Goal: Contribute content: Add original content to the website for others to see

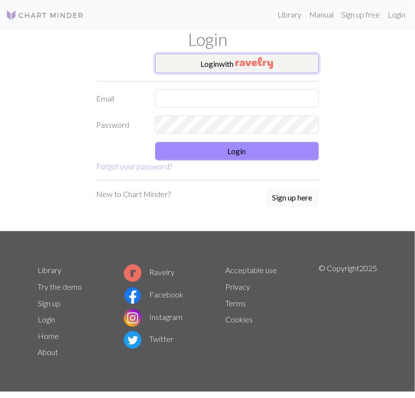
click at [214, 65] on button "Login with" at bounding box center [237, 64] width 164 height 20
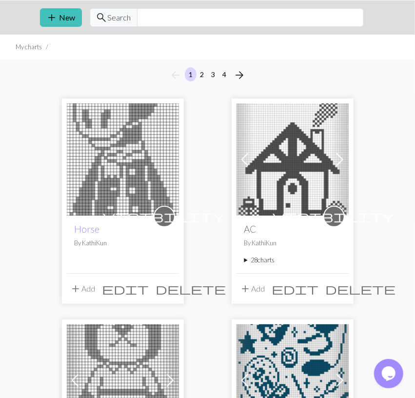
scroll to position [51, 0]
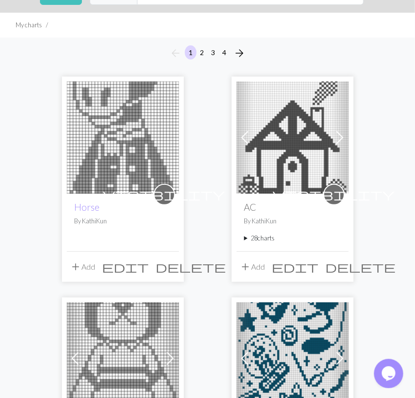
click at [109, 157] on img at bounding box center [123, 137] width 112 height 112
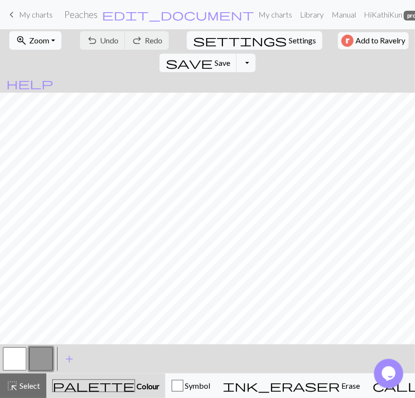
drag, startPoint x: 40, startPoint y: 41, endPoint x: 39, endPoint y: 49, distance: 7.9
click at [40, 41] on span "Zoom" at bounding box center [39, 40] width 20 height 9
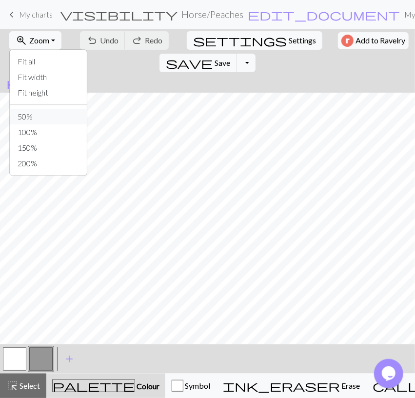
click at [26, 114] on button "50%" at bounding box center [48, 117] width 77 height 16
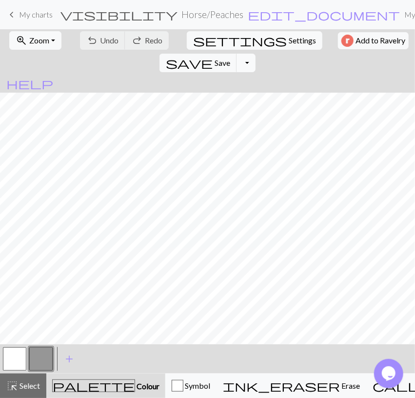
click at [255, 54] on button "Toggle Dropdown" at bounding box center [245, 63] width 19 height 19
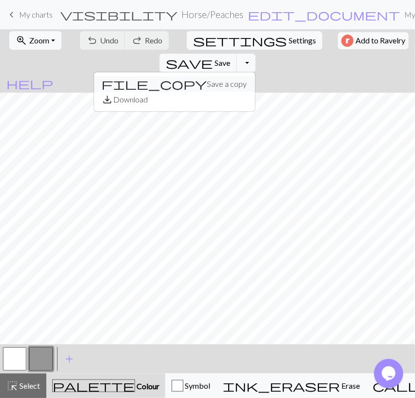
click at [255, 76] on button "file_copy Save a copy" at bounding box center [174, 84] width 161 height 16
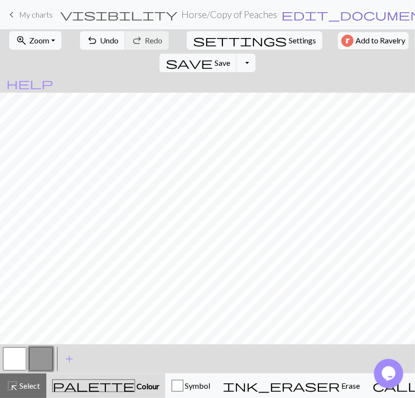
click at [281, 15] on span "edit_document" at bounding box center [357, 15] width 152 height 14
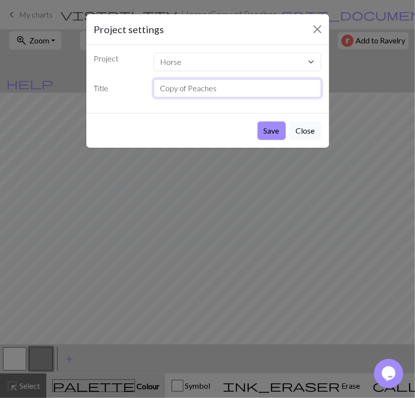
drag, startPoint x: 174, startPoint y: 97, endPoint x: 71, endPoint y: 103, distance: 103.6
click at [154, 98] on input "Copy of Peaches" at bounding box center [238, 88] width 168 height 19
type input "Savannah"
click at [275, 131] on button "Save" at bounding box center [271, 130] width 28 height 19
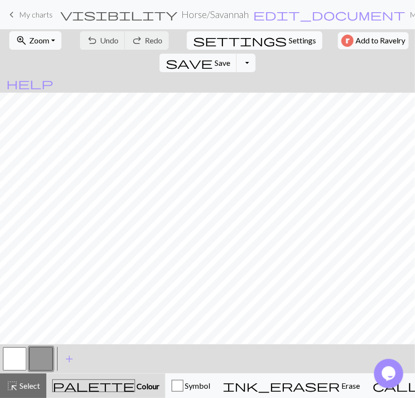
click at [289, 43] on span "Settings" at bounding box center [302, 41] width 27 height 12
select select "aran"
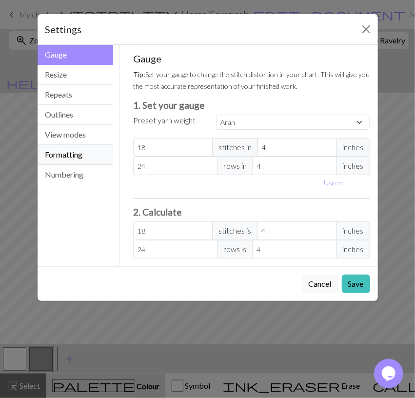
click at [70, 152] on button "Formatting" at bounding box center [76, 155] width 76 height 20
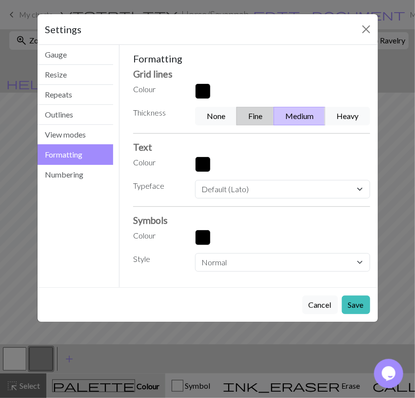
click at [265, 118] on button "Fine" at bounding box center [255, 116] width 38 height 19
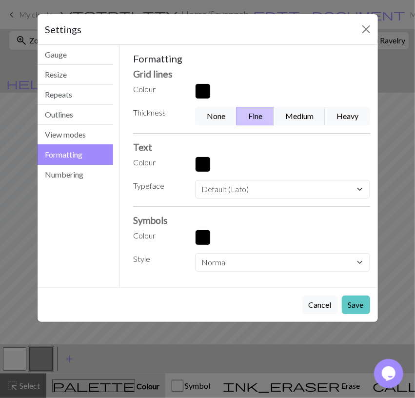
click at [359, 305] on button "Save" at bounding box center [356, 304] width 28 height 19
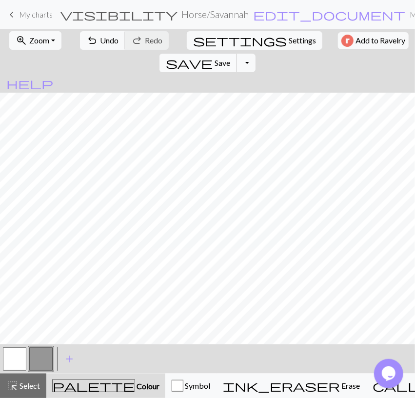
click at [230, 58] on span "Save" at bounding box center [223, 62] width 16 height 9
click at [10, 358] on button "button" at bounding box center [14, 358] width 23 height 23
click at [48, 364] on button "button" at bounding box center [40, 358] width 23 height 23
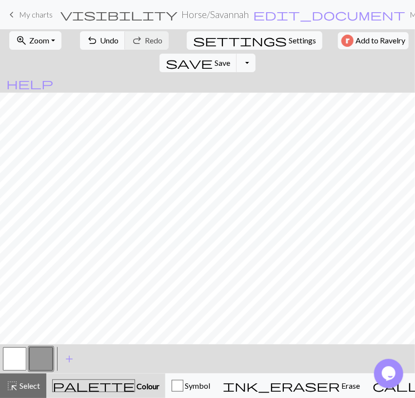
click at [17, 360] on button "button" at bounding box center [14, 358] width 23 height 23
drag, startPoint x: 46, startPoint y: 358, endPoint x: 51, endPoint y: 352, distance: 7.7
click at [51, 352] on button "button" at bounding box center [40, 358] width 23 height 23
click at [16, 361] on button "button" at bounding box center [14, 358] width 23 height 23
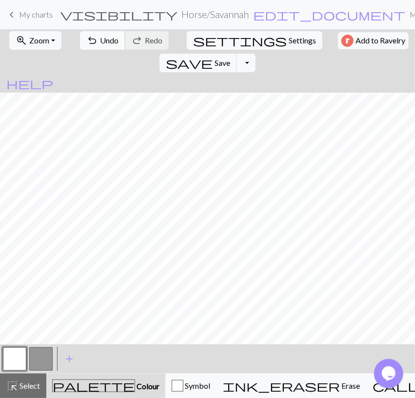
click at [111, 40] on span "Undo" at bounding box center [109, 40] width 19 height 9
click at [43, 372] on div at bounding box center [41, 359] width 26 height 26
click at [43, 360] on button "button" at bounding box center [40, 358] width 23 height 23
click at [19, 355] on button "button" at bounding box center [14, 358] width 23 height 23
drag, startPoint x: 47, startPoint y: 357, endPoint x: 53, endPoint y: 348, distance: 11.4
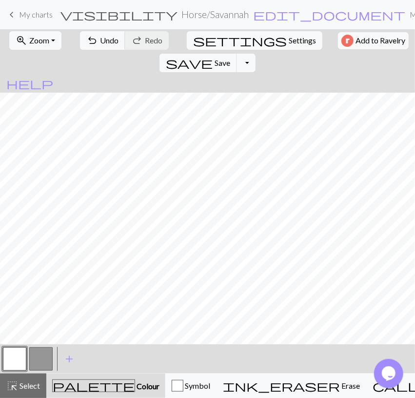
click at [46, 357] on button "button" at bounding box center [40, 358] width 23 height 23
click at [112, 43] on span "Undo" at bounding box center [109, 40] width 19 height 9
click at [23, 356] on button "button" at bounding box center [14, 358] width 23 height 23
click at [25, 360] on button "button" at bounding box center [14, 358] width 23 height 23
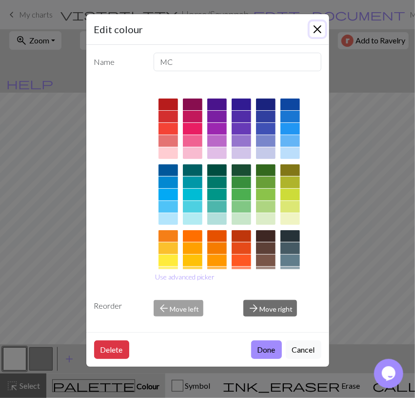
click at [318, 26] on button "Close" at bounding box center [318, 29] width 16 height 16
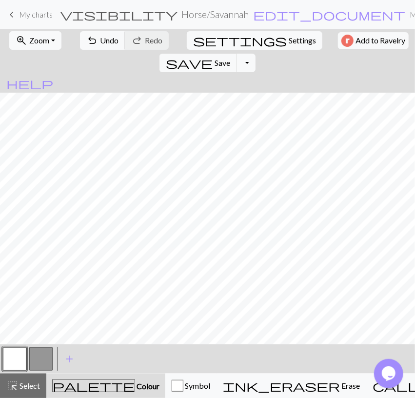
click at [45, 362] on button "button" at bounding box center [40, 358] width 23 height 23
click at [89, 43] on span "undo" at bounding box center [92, 41] width 12 height 14
click at [90, 43] on span "undo" at bounding box center [92, 41] width 12 height 14
click at [90, 42] on span "undo" at bounding box center [92, 41] width 12 height 14
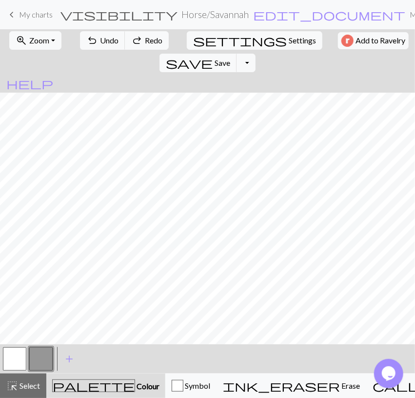
click at [10, 360] on button "button" at bounding box center [14, 358] width 23 height 23
click at [44, 361] on button "button" at bounding box center [40, 358] width 23 height 23
click at [13, 358] on button "button" at bounding box center [14, 358] width 23 height 23
click at [47, 358] on button "button" at bounding box center [40, 358] width 23 height 23
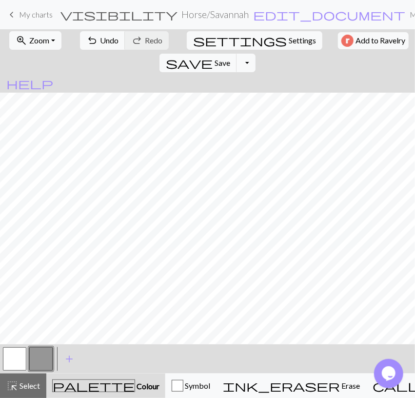
drag, startPoint x: 11, startPoint y: 363, endPoint x: 30, endPoint y: 348, distance: 24.3
click at [15, 361] on button "button" at bounding box center [14, 358] width 23 height 23
click at [91, 47] on button "undo Undo Undo" at bounding box center [102, 40] width 45 height 19
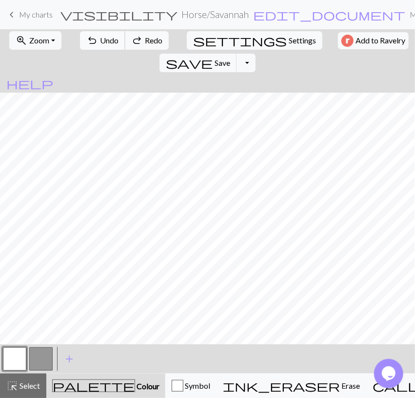
click at [91, 47] on button "undo Undo Undo" at bounding box center [102, 40] width 45 height 19
click at [42, 361] on button "button" at bounding box center [40, 358] width 23 height 23
click at [17, 364] on button "button" at bounding box center [14, 358] width 23 height 23
click at [39, 367] on button "button" at bounding box center [40, 358] width 23 height 23
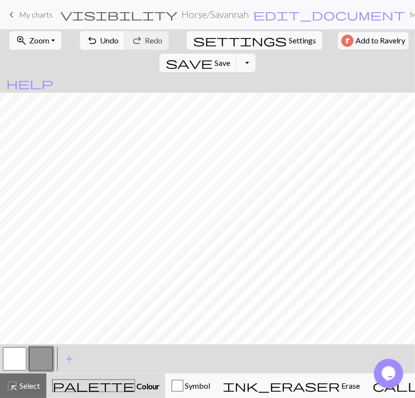
click at [18, 361] on button "button" at bounding box center [14, 358] width 23 height 23
click at [38, 356] on button "button" at bounding box center [40, 358] width 23 height 23
click at [31, 366] on button "button" at bounding box center [40, 358] width 23 height 23
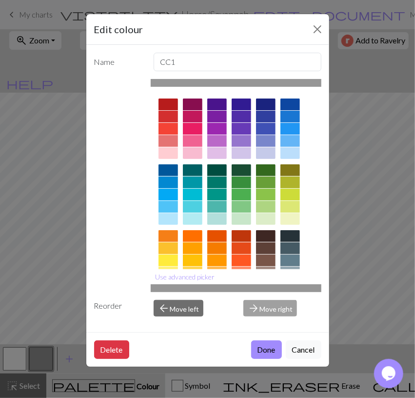
click at [82, 277] on div "Edit colour Name CC1 Use advanced picker Reorder arrow_back Move left arrow_for…" at bounding box center [207, 199] width 415 height 398
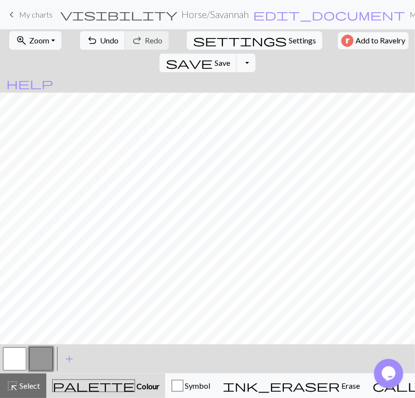
click at [44, 366] on button "button" at bounding box center [40, 358] width 23 height 23
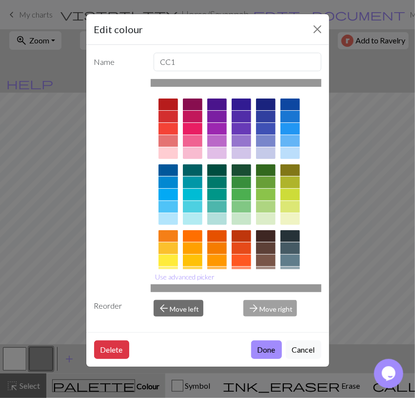
click at [54, 276] on div "Edit colour Name CC1 Use advanced picker Reorder arrow_back Move left arrow_for…" at bounding box center [207, 199] width 415 height 398
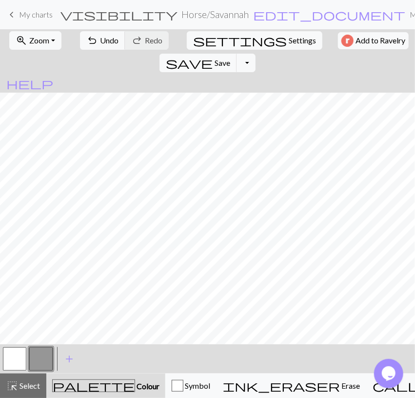
click at [18, 362] on button "button" at bounding box center [14, 358] width 23 height 23
click at [88, 39] on span "undo" at bounding box center [92, 41] width 12 height 14
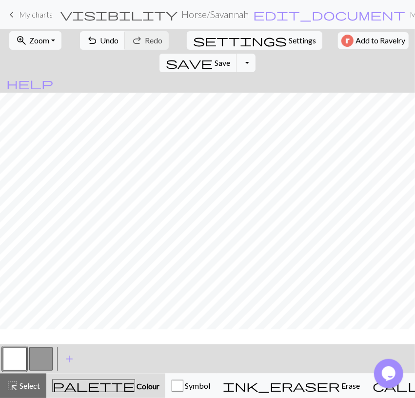
scroll to position [104, 0]
click at [33, 361] on button "button" at bounding box center [40, 358] width 23 height 23
click at [10, 362] on button "button" at bounding box center [14, 358] width 23 height 23
click at [35, 363] on button "button" at bounding box center [40, 358] width 23 height 23
click at [19, 360] on button "button" at bounding box center [14, 358] width 23 height 23
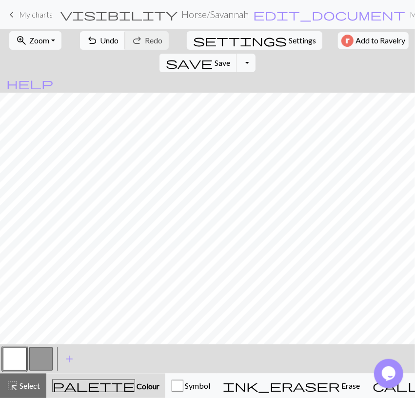
click at [109, 41] on span "Undo" at bounding box center [109, 40] width 19 height 9
click at [112, 44] on button "undo Undo Undo" at bounding box center [102, 40] width 45 height 19
click at [112, 44] on span "Undo" at bounding box center [109, 40] width 19 height 9
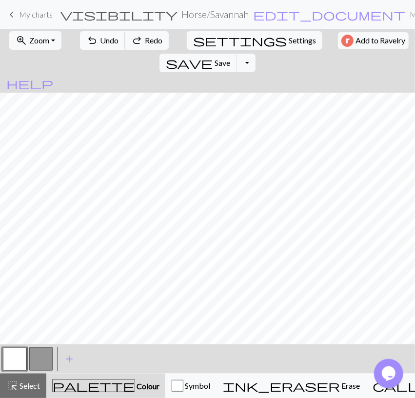
click at [112, 45] on button "undo Undo Undo" at bounding box center [102, 40] width 45 height 19
click at [40, 364] on button "button" at bounding box center [40, 358] width 23 height 23
click at [18, 386] on span "Select" at bounding box center [29, 385] width 22 height 9
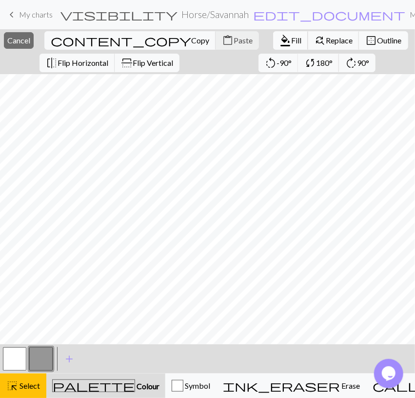
click at [291, 42] on span "Fill" at bounding box center [296, 40] width 10 height 9
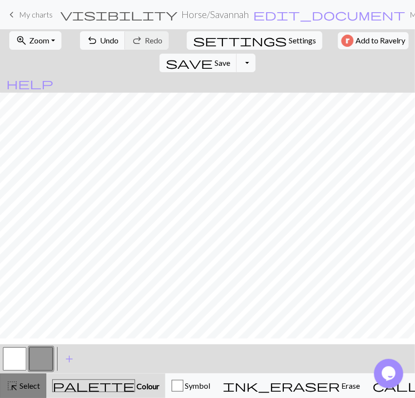
scroll to position [0, 0]
click at [19, 359] on button "button" at bounding box center [14, 358] width 23 height 23
click at [99, 32] on div "undo Undo Undo redo Redo Redo" at bounding box center [124, 40] width 95 height 22
click at [100, 36] on span "Undo" at bounding box center [109, 40] width 19 height 9
click at [100, 39] on span "Undo" at bounding box center [109, 40] width 19 height 9
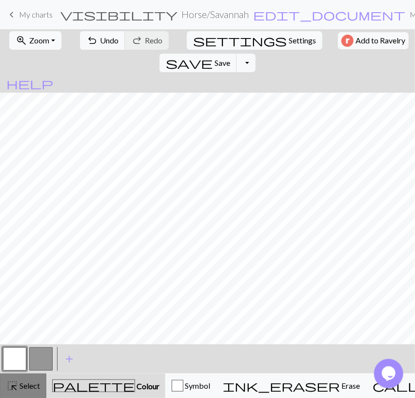
click at [27, 385] on span "Select" at bounding box center [29, 385] width 22 height 9
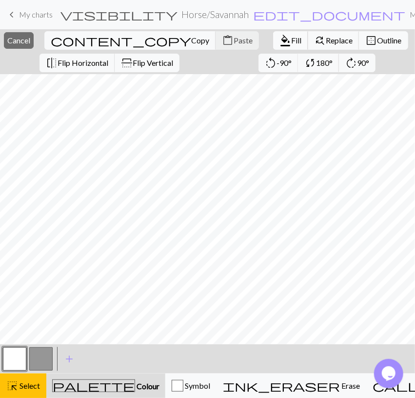
click at [291, 42] on span "Fill" at bounding box center [296, 40] width 10 height 9
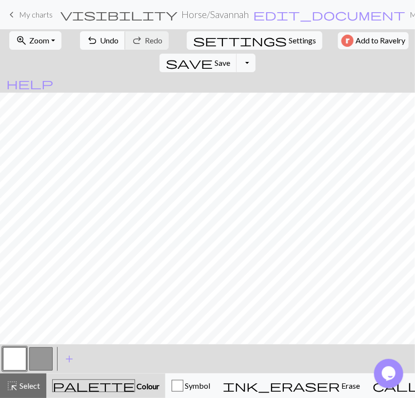
click at [100, 46] on button "undo Undo Undo" at bounding box center [102, 40] width 45 height 19
drag, startPoint x: 37, startPoint y: 367, endPoint x: 46, endPoint y: 344, distance: 24.5
click at [37, 366] on button "button" at bounding box center [40, 358] width 23 height 23
click at [18, 365] on button "button" at bounding box center [14, 358] width 23 height 23
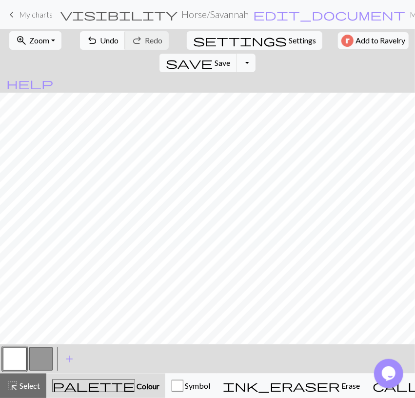
click at [102, 49] on button "undo Undo Undo" at bounding box center [102, 40] width 45 height 19
click at [96, 35] on button "undo Undo Undo" at bounding box center [102, 40] width 45 height 19
click at [43, 370] on button "button" at bounding box center [40, 358] width 23 height 23
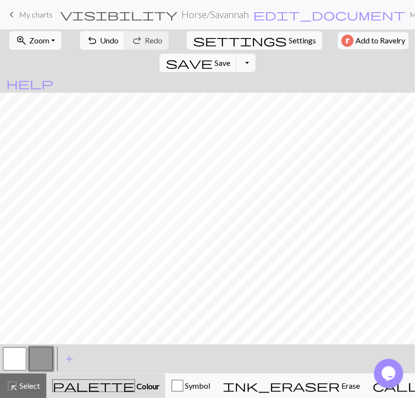
click at [16, 359] on button "button" at bounding box center [14, 358] width 23 height 23
click at [120, 358] on div "< > add Add a colour" at bounding box center [207, 358] width 415 height 29
click at [41, 362] on button "button" at bounding box center [40, 358] width 23 height 23
drag, startPoint x: 20, startPoint y: 359, endPoint x: 29, endPoint y: 347, distance: 15.1
click at [20, 360] on button "button" at bounding box center [14, 358] width 23 height 23
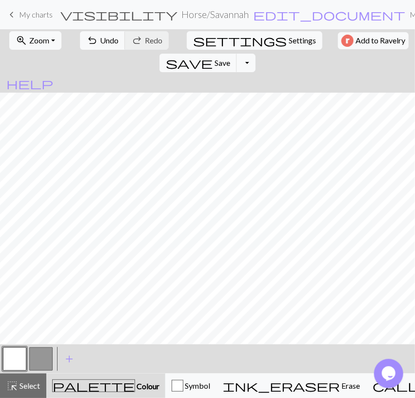
click at [40, 360] on button "button" at bounding box center [40, 358] width 23 height 23
drag, startPoint x: 13, startPoint y: 365, endPoint x: 21, endPoint y: 354, distance: 13.3
click at [13, 365] on button "button" at bounding box center [14, 358] width 23 height 23
drag, startPoint x: 42, startPoint y: 367, endPoint x: 50, endPoint y: 357, distance: 13.2
click at [42, 366] on button "button" at bounding box center [40, 358] width 23 height 23
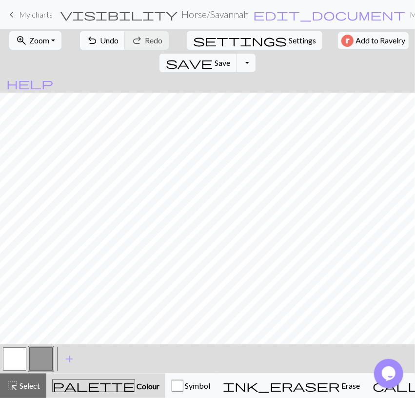
click at [20, 361] on button "button" at bounding box center [14, 358] width 23 height 23
click at [100, 36] on span "Undo" at bounding box center [109, 40] width 19 height 9
click at [100, 44] on span "Undo" at bounding box center [109, 40] width 19 height 9
click at [37, 359] on button "button" at bounding box center [40, 358] width 23 height 23
drag, startPoint x: 17, startPoint y: 357, endPoint x: 23, endPoint y: 348, distance: 10.8
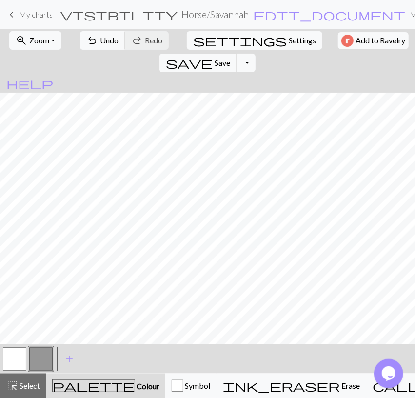
click at [17, 357] on button "button" at bounding box center [14, 358] width 23 height 23
click at [110, 42] on span "Undo" at bounding box center [109, 40] width 19 height 9
click at [103, 44] on span "Undo" at bounding box center [109, 40] width 19 height 9
click at [104, 42] on span "Undo" at bounding box center [109, 40] width 19 height 9
click at [47, 366] on button "button" at bounding box center [40, 358] width 23 height 23
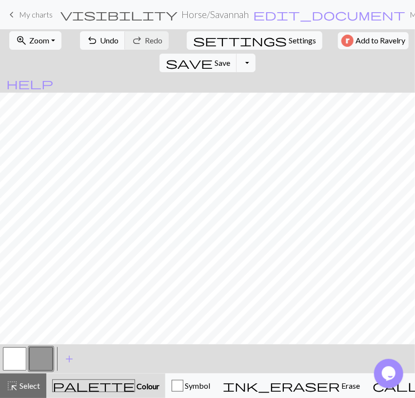
drag, startPoint x: 17, startPoint y: 361, endPoint x: 21, endPoint y: 358, distance: 5.3
click at [17, 361] on button "button" at bounding box center [14, 358] width 23 height 23
click at [42, 360] on button "button" at bounding box center [40, 358] width 23 height 23
drag, startPoint x: 14, startPoint y: 354, endPoint x: 17, endPoint y: 350, distance: 5.3
click at [14, 354] on button "button" at bounding box center [14, 358] width 23 height 23
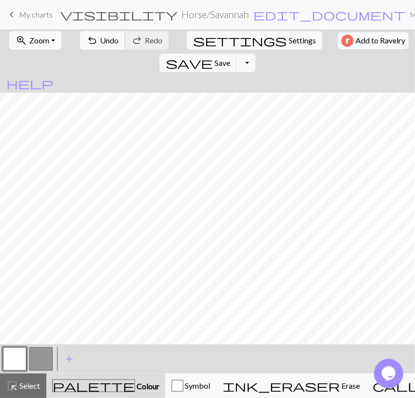
click at [108, 34] on button "undo Undo Undo" at bounding box center [102, 40] width 45 height 19
click at [39, 356] on button "button" at bounding box center [40, 358] width 23 height 23
click at [213, 56] on span "save" at bounding box center [189, 63] width 47 height 14
drag, startPoint x: 20, startPoint y: 358, endPoint x: 33, endPoint y: 345, distance: 18.3
click at [21, 358] on button "button" at bounding box center [14, 358] width 23 height 23
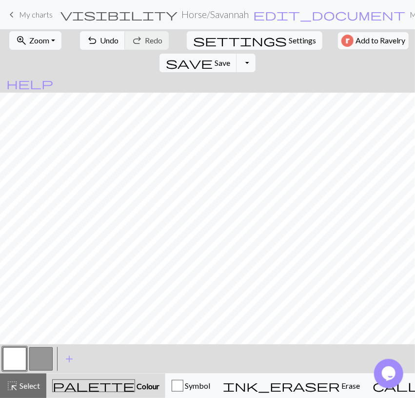
click at [36, 355] on button "button" at bounding box center [40, 358] width 23 height 23
click at [14, 361] on button "button" at bounding box center [14, 358] width 23 height 23
click at [40, 351] on button "button" at bounding box center [40, 358] width 23 height 23
click at [20, 362] on button "button" at bounding box center [14, 358] width 23 height 23
click at [100, 39] on span "Undo" at bounding box center [109, 40] width 19 height 9
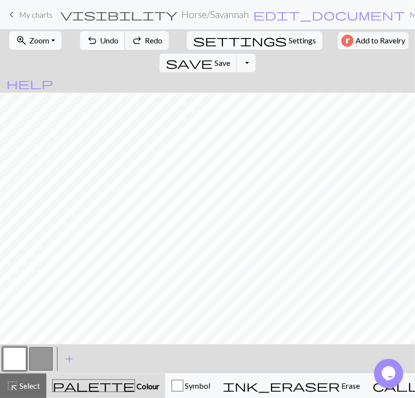
click at [100, 45] on button "undo Undo Undo" at bounding box center [102, 40] width 45 height 19
click at [100, 44] on button "undo Undo Undo" at bounding box center [102, 40] width 45 height 19
click at [100, 44] on span "Undo" at bounding box center [109, 40] width 19 height 9
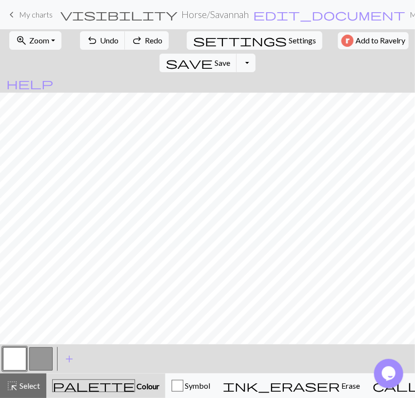
drag, startPoint x: 140, startPoint y: 36, endPoint x: 140, endPoint y: 51, distance: 15.1
click at [140, 35] on button "redo Redo Redo" at bounding box center [147, 40] width 44 height 19
click at [43, 364] on button "button" at bounding box center [40, 358] width 23 height 23
click at [100, 44] on span "Undo" at bounding box center [109, 40] width 19 height 9
click at [103, 44] on span "Undo" at bounding box center [109, 40] width 19 height 9
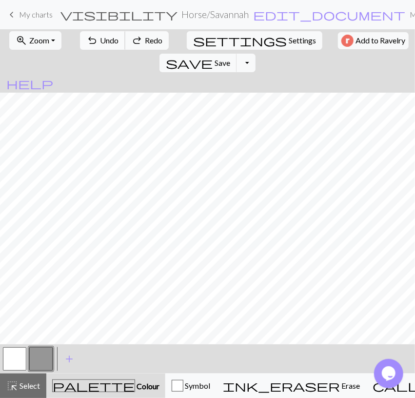
click at [102, 44] on span "Undo" at bounding box center [109, 40] width 19 height 9
click at [101, 44] on span "Undo" at bounding box center [109, 40] width 19 height 9
click at [91, 35] on span "undo" at bounding box center [92, 41] width 12 height 14
click at [23, 358] on button "button" at bounding box center [14, 358] width 23 height 23
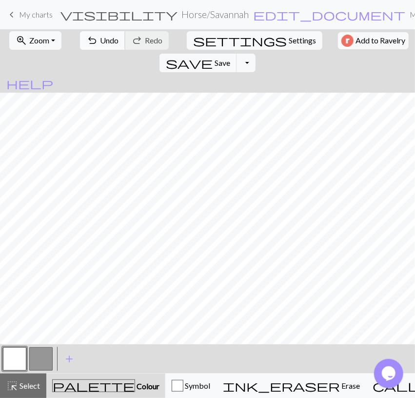
click at [100, 39] on span "Undo" at bounding box center [109, 40] width 19 height 9
click at [42, 353] on button "button" at bounding box center [40, 358] width 23 height 23
drag, startPoint x: 10, startPoint y: 370, endPoint x: 15, endPoint y: 369, distance: 5.0
click at [13, 370] on button "button" at bounding box center [14, 358] width 23 height 23
click at [15, 369] on button "button" at bounding box center [14, 358] width 23 height 23
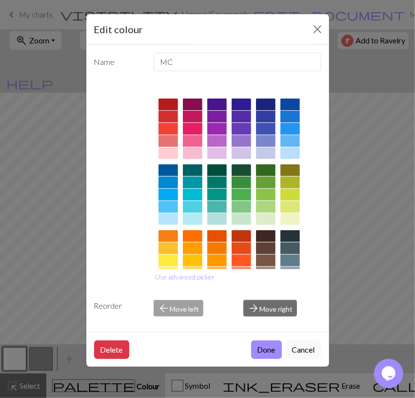
click at [29, 157] on div "Edit colour Name MC Use advanced picker Reorder arrow_back Move left arrow_forw…" at bounding box center [207, 199] width 415 height 398
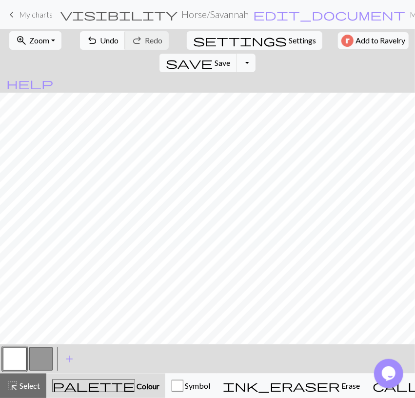
click at [110, 37] on span "Undo" at bounding box center [109, 40] width 19 height 9
click at [48, 356] on button "button" at bounding box center [40, 358] width 23 height 23
click at [109, 38] on span "Undo" at bounding box center [109, 40] width 19 height 9
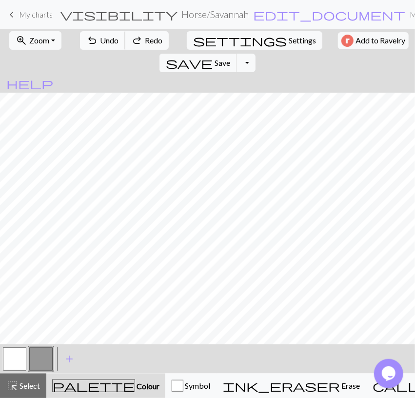
click at [109, 38] on span "Undo" at bounding box center [109, 40] width 19 height 9
click at [109, 37] on span "Undo" at bounding box center [109, 40] width 19 height 9
click at [104, 32] on button "undo Undo Undo" at bounding box center [102, 40] width 45 height 19
click at [86, 36] on span "undo" at bounding box center [92, 41] width 12 height 14
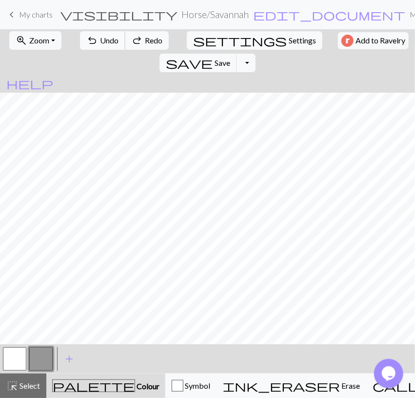
click at [86, 36] on span "undo" at bounding box center [92, 41] width 12 height 14
click at [100, 36] on span "Undo" at bounding box center [109, 40] width 19 height 9
click at [5, 365] on button "button" at bounding box center [14, 358] width 23 height 23
drag, startPoint x: 35, startPoint y: 360, endPoint x: 47, endPoint y: 346, distance: 18.4
click at [36, 360] on button "button" at bounding box center [40, 358] width 23 height 23
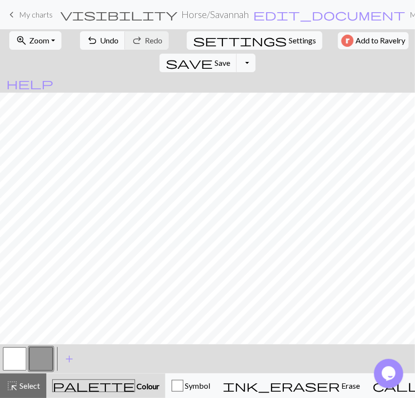
click at [14, 357] on button "button" at bounding box center [14, 358] width 23 height 23
click at [43, 361] on button "button" at bounding box center [40, 358] width 23 height 23
click at [13, 368] on button "button" at bounding box center [14, 358] width 23 height 23
click at [289, 39] on span "Settings" at bounding box center [302, 41] width 27 height 12
select select "aran"
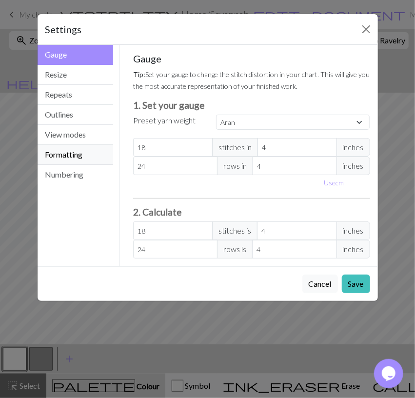
click at [62, 154] on button "Formatting" at bounding box center [76, 155] width 76 height 20
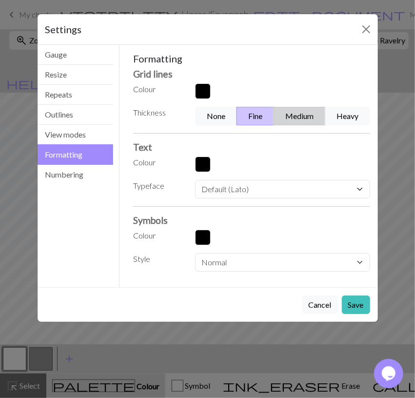
click at [301, 118] on button "Medium" at bounding box center [300, 116] width 52 height 19
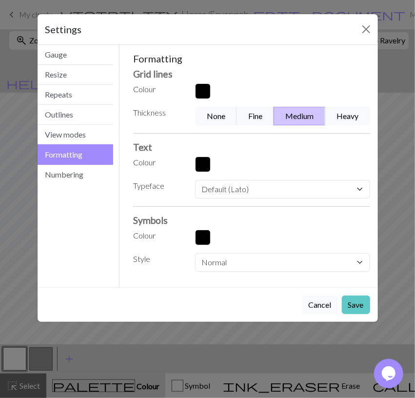
click at [367, 310] on button "Save" at bounding box center [356, 304] width 28 height 19
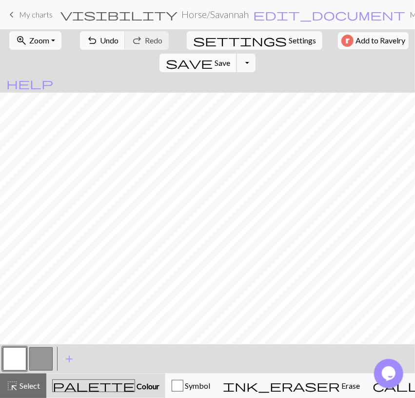
click at [213, 56] on span "save" at bounding box center [189, 63] width 47 height 14
click at [255, 54] on button "Toggle Dropdown" at bounding box center [245, 63] width 19 height 19
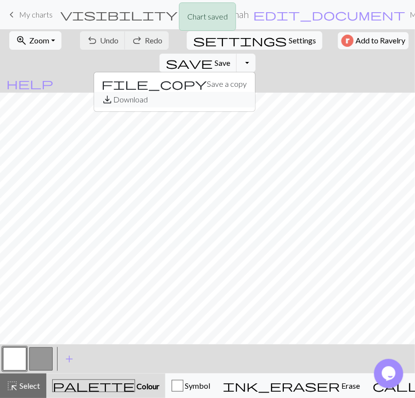
click at [255, 92] on button "save_alt Download" at bounding box center [174, 100] width 161 height 16
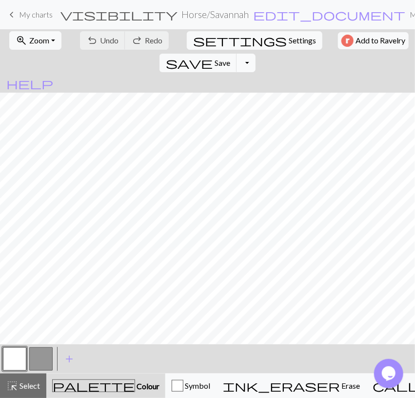
click at [255, 54] on button "Toggle Dropdown" at bounding box center [245, 63] width 19 height 19
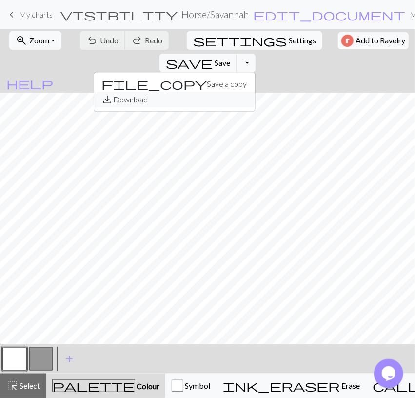
click at [255, 92] on button "save_alt Download" at bounding box center [174, 100] width 161 height 16
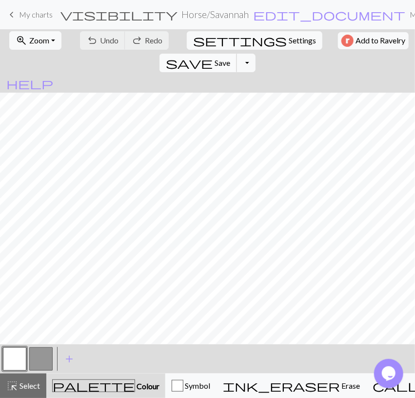
click at [237, 54] on button "save Save Save" at bounding box center [198, 63] width 78 height 19
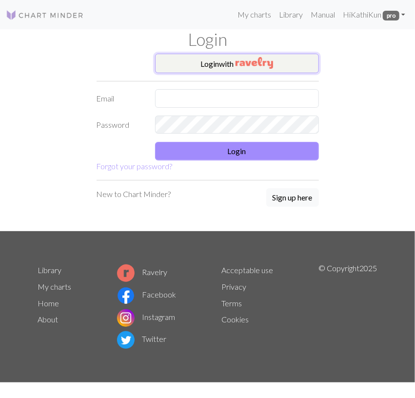
click at [207, 56] on button "Login with" at bounding box center [237, 64] width 164 height 20
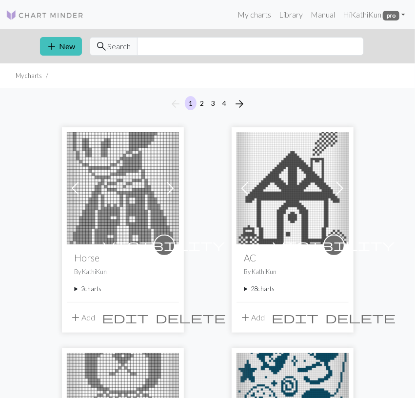
click at [96, 290] on summary "2 charts" at bounding box center [123, 288] width 97 height 9
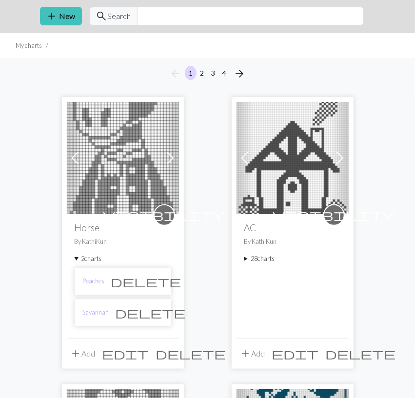
scroll to position [51, 0]
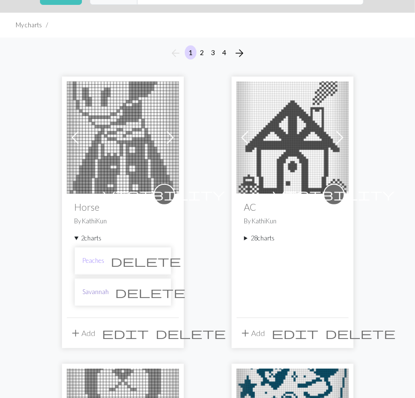
click at [97, 289] on link "Savannah" at bounding box center [96, 291] width 26 height 9
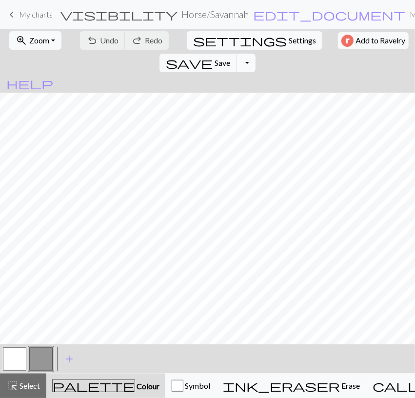
click at [255, 54] on button "Toggle Dropdown" at bounding box center [245, 63] width 19 height 19
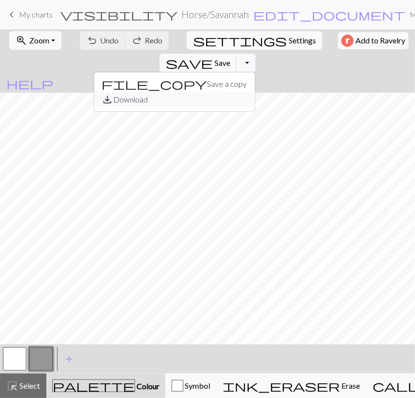
click at [255, 92] on button "save_alt Download" at bounding box center [174, 100] width 161 height 16
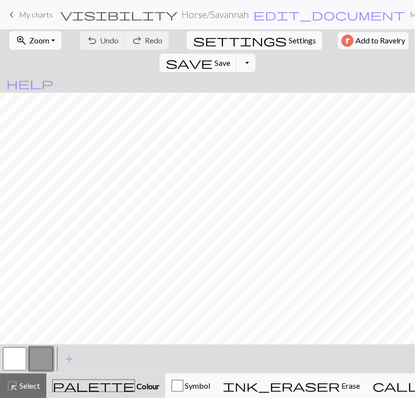
click at [37, 37] on span "Zoom" at bounding box center [39, 40] width 20 height 9
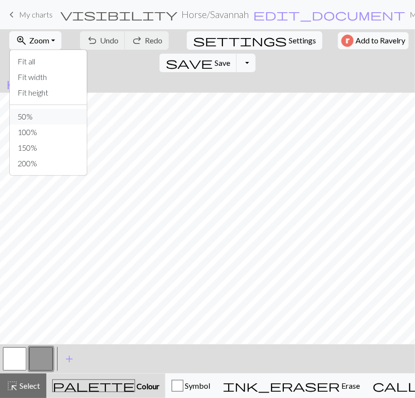
click at [27, 117] on button "50%" at bounding box center [48, 117] width 77 height 16
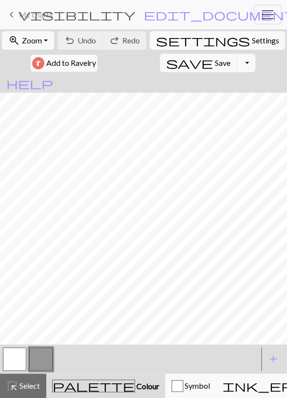
click at [82, 13] on form "visibility Horse / Savannah edit_document Edit settings" at bounding box center [157, 14] width 165 height 17
click at [25, 19] on span "My charts" at bounding box center [36, 14] width 34 height 9
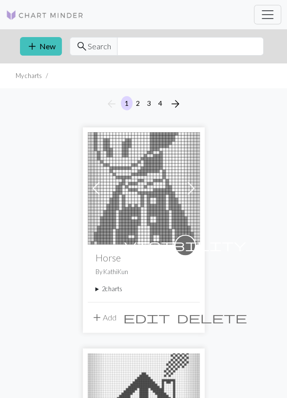
click at [150, 218] on img at bounding box center [144, 188] width 112 height 112
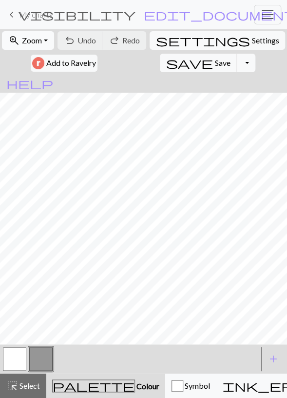
click at [38, 41] on span "Zoom" at bounding box center [32, 40] width 20 height 9
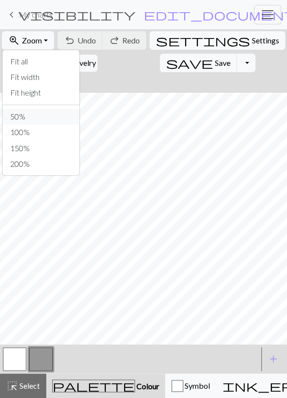
click at [20, 116] on button "50%" at bounding box center [40, 117] width 77 height 16
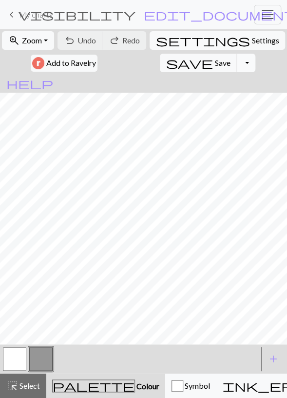
click at [237, 66] on button "Toggle Dropdown" at bounding box center [246, 63] width 19 height 19
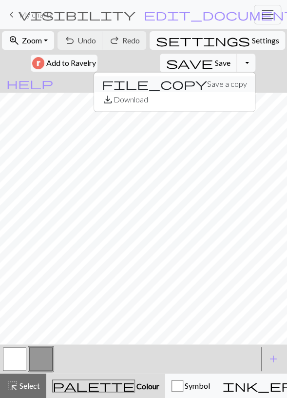
click at [154, 80] on button "file_copy Save a copy" at bounding box center [174, 84] width 161 height 16
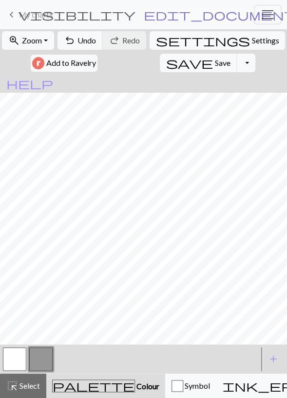
click at [204, 14] on span "edit_document" at bounding box center [220, 15] width 152 height 14
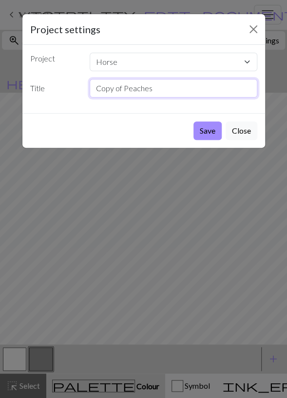
drag, startPoint x: 71, startPoint y: 103, endPoint x: 45, endPoint y: 135, distance: 41.0
click at [90, 98] on input "Copy of Peaches" at bounding box center [174, 88] width 168 height 19
click at [151, 79] on input "Annalisa" at bounding box center [174, 88] width 168 height 19
type input "Annalise"
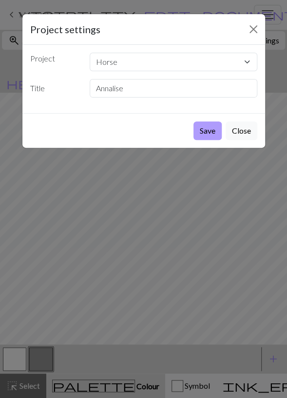
click at [213, 132] on button "Save" at bounding box center [208, 130] width 28 height 19
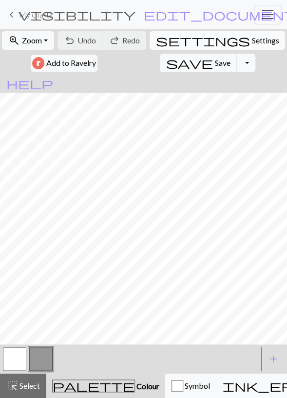
click at [174, 46] on span "settings" at bounding box center [203, 41] width 94 height 14
select select "aran"
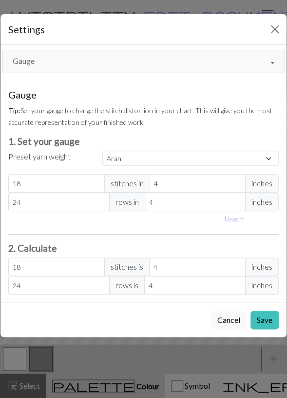
click at [122, 60] on button "Gauge" at bounding box center [143, 61] width 282 height 24
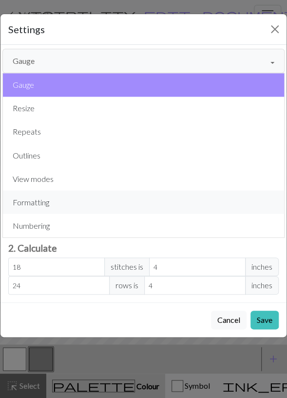
click at [35, 204] on button "Formatting" at bounding box center [143, 201] width 281 height 23
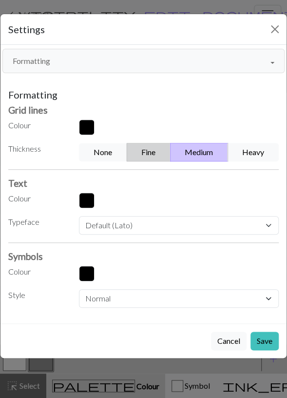
click at [154, 154] on button "Fine" at bounding box center [149, 152] width 44 height 19
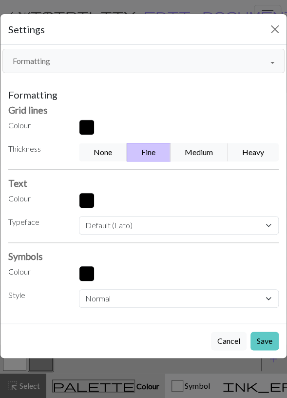
click at [268, 340] on button "Save" at bounding box center [265, 341] width 28 height 19
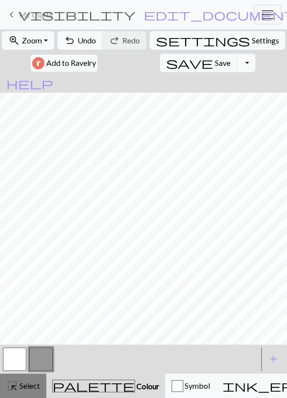
click at [20, 388] on span "Select" at bounding box center [29, 385] width 22 height 9
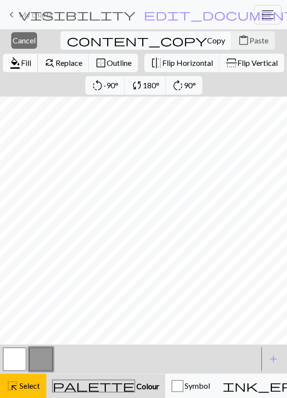
click at [31, 58] on span "Fill" at bounding box center [26, 62] width 10 height 9
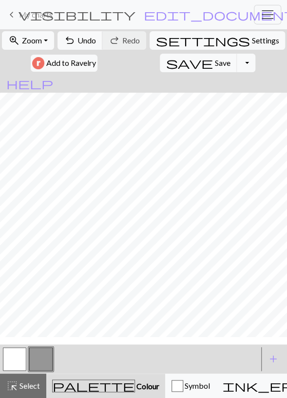
scroll to position [31, 0]
click at [22, 393] on button "highlight_alt Select Select" at bounding box center [23, 385] width 46 height 24
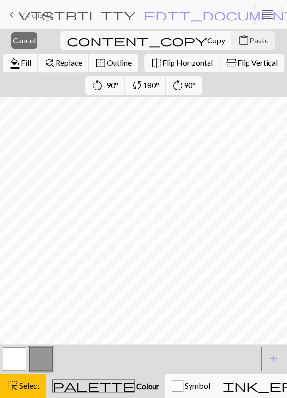
click at [31, 58] on span "Fill" at bounding box center [26, 62] width 10 height 9
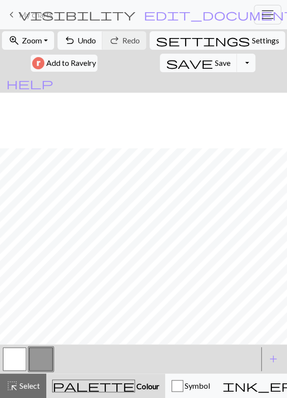
scroll to position [201, 0]
click at [14, 358] on button "button" at bounding box center [14, 358] width 23 height 23
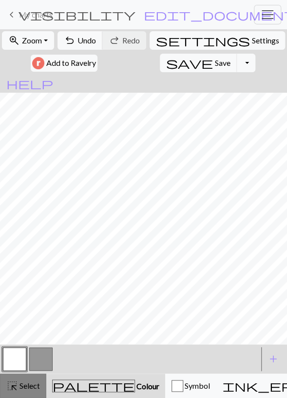
click at [15, 379] on span "highlight_alt" at bounding box center [12, 386] width 12 height 14
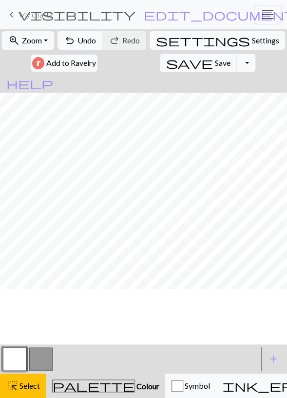
scroll to position [144, 0]
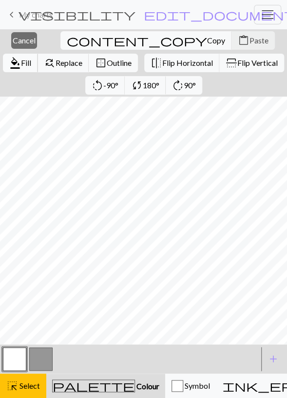
click at [21, 56] on span "format_color_fill" at bounding box center [15, 63] width 12 height 14
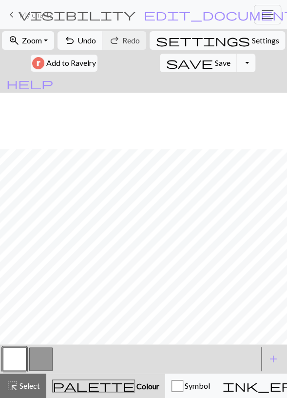
scroll to position [201, 0]
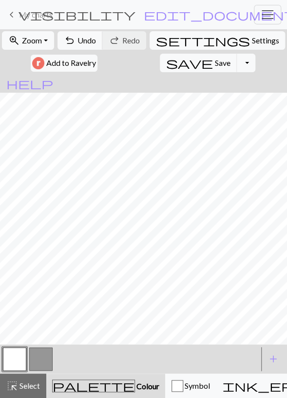
drag, startPoint x: 39, startPoint y: 361, endPoint x: 53, endPoint y: 344, distance: 22.5
click at [39, 361] on button "button" at bounding box center [40, 358] width 23 height 23
click at [80, 48] on button "undo Undo Undo" at bounding box center [80, 40] width 45 height 19
click at [76, 43] on span "undo" at bounding box center [70, 41] width 12 height 14
click at [65, 38] on button "undo Undo Undo" at bounding box center [80, 40] width 45 height 19
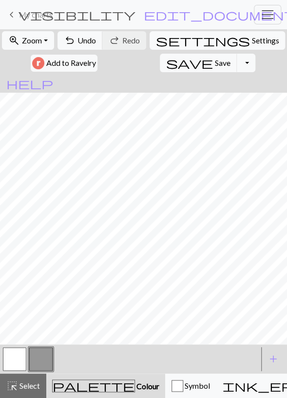
click at [20, 359] on button "button" at bounding box center [14, 358] width 23 height 23
click at [37, 360] on button "button" at bounding box center [40, 358] width 23 height 23
drag, startPoint x: 11, startPoint y: 368, endPoint x: 14, endPoint y: 361, distance: 7.2
click at [11, 367] on button "button" at bounding box center [14, 358] width 23 height 23
drag, startPoint x: 40, startPoint y: 356, endPoint x: 41, endPoint y: 351, distance: 5.5
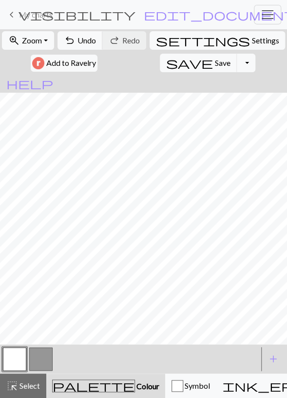
click at [40, 356] on button "button" at bounding box center [40, 358] width 23 height 23
click at [13, 359] on button "button" at bounding box center [14, 358] width 23 height 23
drag, startPoint x: 39, startPoint y: 357, endPoint x: 39, endPoint y: 345, distance: 12.7
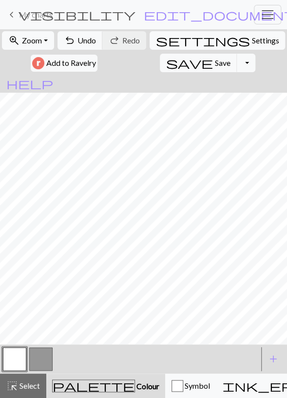
click at [39, 356] on button "button" at bounding box center [40, 358] width 23 height 23
click at [17, 361] on button "button" at bounding box center [14, 358] width 23 height 23
click at [39, 357] on button "button" at bounding box center [40, 358] width 23 height 23
click at [21, 358] on button "button" at bounding box center [14, 358] width 23 height 23
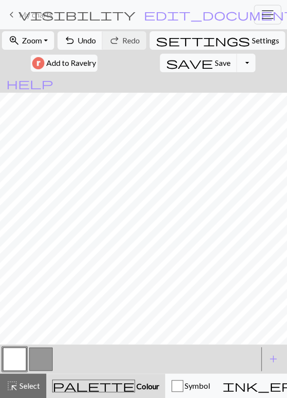
click at [42, 358] on button "button" at bounding box center [40, 358] width 23 height 23
drag, startPoint x: 17, startPoint y: 358, endPoint x: 23, endPoint y: 348, distance: 12.5
click at [17, 357] on button "button" at bounding box center [14, 358] width 23 height 23
drag, startPoint x: 41, startPoint y: 357, endPoint x: 46, endPoint y: 350, distance: 9.0
click at [43, 354] on button "button" at bounding box center [40, 358] width 23 height 23
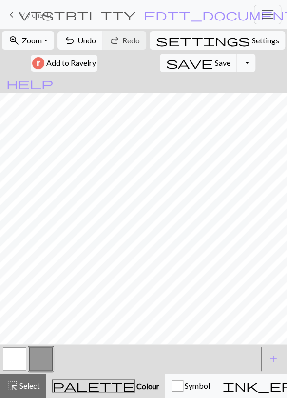
click at [20, 353] on button "button" at bounding box center [14, 358] width 23 height 23
click at [34, 365] on button "button" at bounding box center [40, 358] width 23 height 23
click at [22, 356] on button "button" at bounding box center [14, 358] width 23 height 23
click at [33, 359] on button "button" at bounding box center [40, 358] width 23 height 23
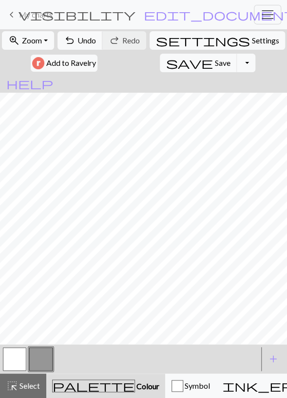
click at [18, 360] on button "button" at bounding box center [14, 358] width 23 height 23
click at [18, 384] on span "Select" at bounding box center [29, 385] width 22 height 9
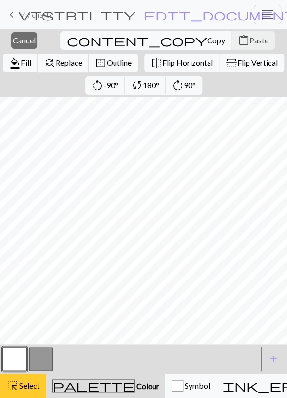
click at [20, 383] on span "Select" at bounding box center [29, 385] width 22 height 9
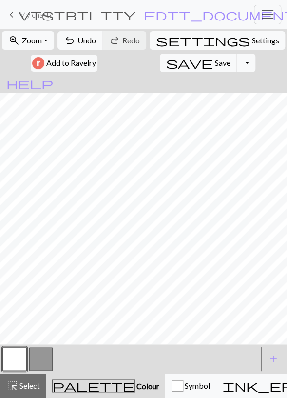
click at [40, 363] on button "button" at bounding box center [40, 358] width 23 height 23
click at [18, 361] on button "button" at bounding box center [14, 358] width 23 height 23
click at [83, 41] on span "Undo" at bounding box center [87, 40] width 19 height 9
click at [82, 41] on span "Undo" at bounding box center [87, 40] width 19 height 9
click at [80, 42] on button "undo Undo Undo" at bounding box center [80, 40] width 45 height 19
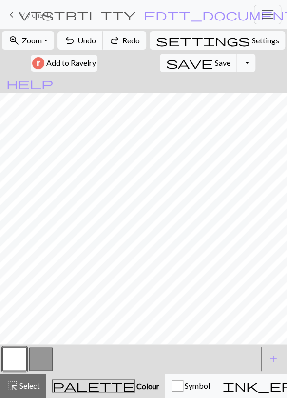
click at [76, 42] on span "undo" at bounding box center [70, 41] width 12 height 14
click at [43, 360] on button "button" at bounding box center [40, 358] width 23 height 23
click at [17, 360] on button "button" at bounding box center [14, 358] width 23 height 23
click at [17, 357] on button "button" at bounding box center [14, 358] width 23 height 23
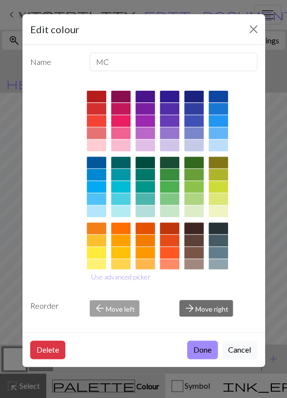
click at [18, 271] on div "Edit colour Name MC Use advanced picker Reorder arrow_back Move left arrow_forw…" at bounding box center [143, 199] width 287 height 398
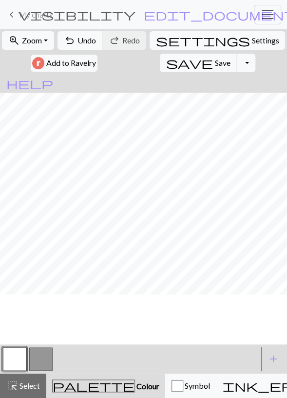
scroll to position [88, 0]
click at [215, 64] on span "Save" at bounding box center [223, 62] width 16 height 9
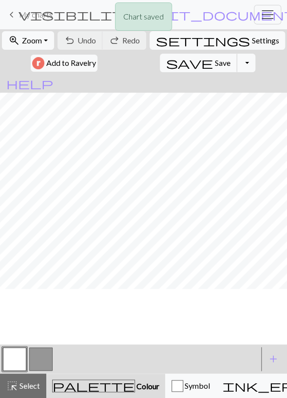
scroll to position [31, 0]
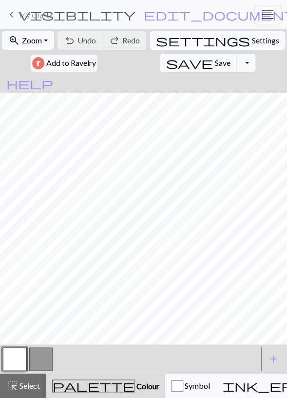
click at [39, 360] on button "button" at bounding box center [40, 358] width 23 height 23
click at [22, 363] on button "button" at bounding box center [14, 358] width 23 height 23
click at [39, 352] on button "button" at bounding box center [40, 358] width 23 height 23
click at [9, 362] on button "button" at bounding box center [14, 358] width 23 height 23
click at [47, 363] on button "button" at bounding box center [40, 358] width 23 height 23
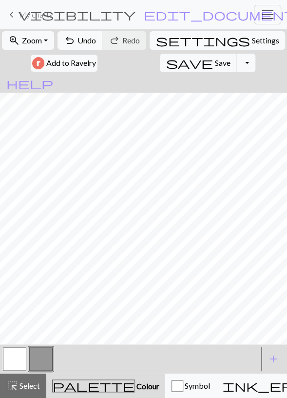
click at [23, 357] on button "button" at bounding box center [14, 358] width 23 height 23
click at [31, 358] on button "button" at bounding box center [40, 358] width 23 height 23
click at [13, 361] on button "button" at bounding box center [14, 358] width 23 height 23
click at [41, 353] on button "button" at bounding box center [40, 358] width 23 height 23
click at [21, 350] on button "button" at bounding box center [14, 358] width 23 height 23
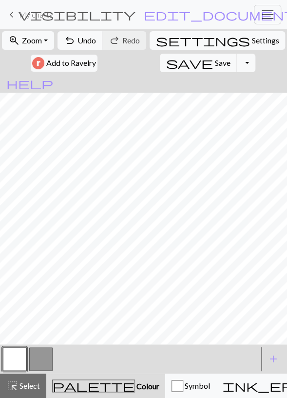
click at [36, 352] on button "button" at bounding box center [40, 358] width 23 height 23
click at [20, 355] on button "button" at bounding box center [14, 358] width 23 height 23
click at [34, 356] on button "button" at bounding box center [40, 358] width 23 height 23
click at [20, 361] on button "button" at bounding box center [14, 358] width 23 height 23
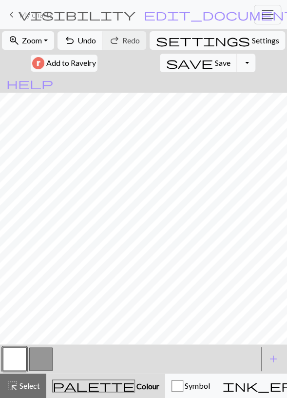
click at [42, 362] on button "button" at bounding box center [40, 358] width 23 height 23
click at [19, 358] on button "button" at bounding box center [14, 358] width 23 height 23
click at [42, 356] on button "button" at bounding box center [40, 358] width 23 height 23
click at [12, 369] on button "button" at bounding box center [14, 358] width 23 height 23
click at [35, 359] on button "button" at bounding box center [40, 358] width 23 height 23
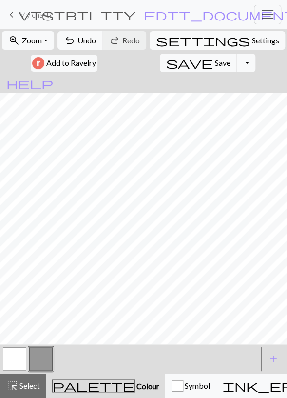
click at [20, 354] on button "button" at bounding box center [14, 358] width 23 height 23
click at [85, 45] on button "undo Undo Undo" at bounding box center [80, 40] width 45 height 19
click at [85, 44] on span "Undo" at bounding box center [87, 40] width 19 height 9
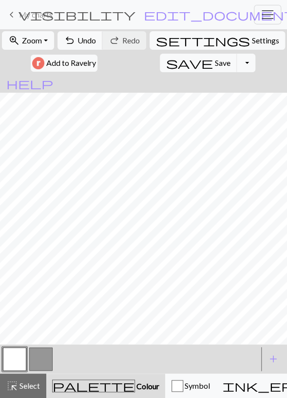
click at [42, 357] on button "button" at bounding box center [40, 358] width 23 height 23
click at [82, 36] on span "Undo" at bounding box center [87, 40] width 19 height 9
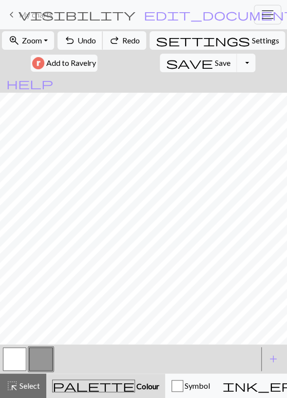
click at [82, 37] on span "Undo" at bounding box center [87, 40] width 19 height 9
click at [82, 37] on button "undo Undo Undo" at bounding box center [80, 40] width 45 height 19
click at [13, 360] on button "button" at bounding box center [14, 358] width 23 height 23
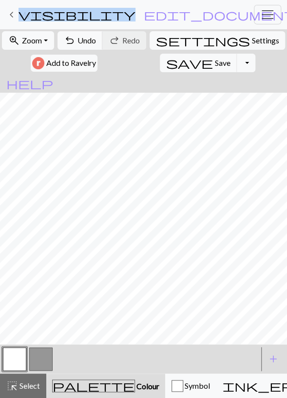
click at [76, 28] on div "keyboard_arrow_left My charts visibility Horse / Annalise edit_document Edit se…" at bounding box center [143, 199] width 287 height 398
click at [75, 34] on span "undo" at bounding box center [70, 41] width 12 height 14
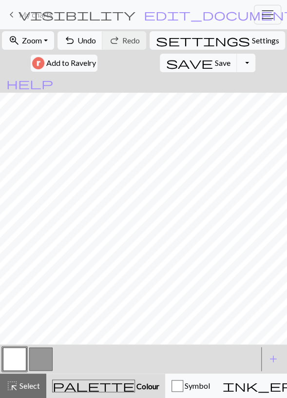
click at [69, 31] on div "undo Undo Undo redo Redo Redo" at bounding box center [102, 40] width 91 height 22
click at [69, 35] on span "undo" at bounding box center [70, 41] width 12 height 14
click at [71, 39] on span "undo" at bounding box center [70, 41] width 12 height 14
click at [70, 39] on span "undo" at bounding box center [70, 41] width 12 height 14
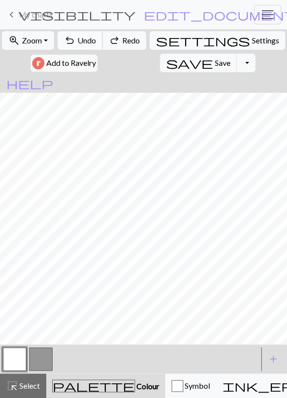
click at [94, 34] on button "undo Undo Undo" at bounding box center [80, 40] width 45 height 19
click at [36, 363] on button "button" at bounding box center [40, 358] width 23 height 23
click at [76, 31] on div "undo Undo Undo redo Redo Redo" at bounding box center [102, 40] width 91 height 22
click at [76, 31] on button "undo Undo Undo" at bounding box center [80, 40] width 45 height 19
click at [76, 33] on button "undo Undo Undo" at bounding box center [80, 40] width 45 height 19
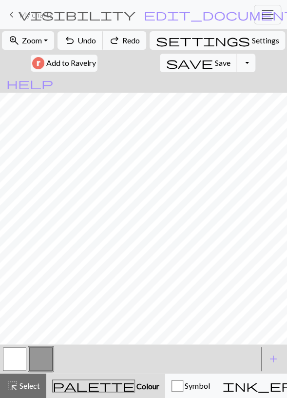
click at [76, 34] on span "undo" at bounding box center [70, 41] width 12 height 14
click at [18, 361] on button "button" at bounding box center [14, 358] width 23 height 23
click at [68, 39] on button "undo Undo Undo" at bounding box center [80, 40] width 45 height 19
click at [43, 359] on button "button" at bounding box center [40, 358] width 23 height 23
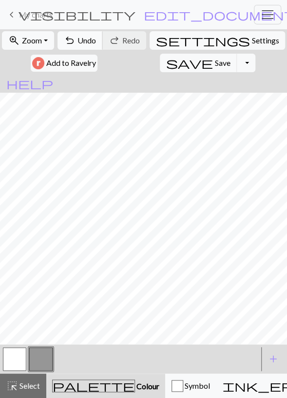
click at [71, 41] on span "undo" at bounding box center [70, 41] width 12 height 14
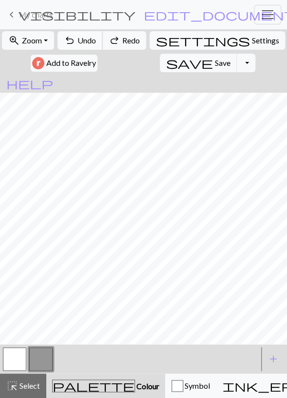
click at [71, 41] on span "undo" at bounding box center [70, 41] width 12 height 14
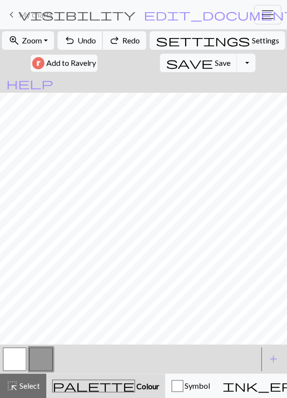
click at [71, 41] on span "undo" at bounding box center [70, 41] width 12 height 14
click at [120, 41] on span "redo" at bounding box center [115, 41] width 12 height 14
click at [16, 361] on button "button" at bounding box center [14, 358] width 23 height 23
click at [35, 360] on button "button" at bounding box center [40, 358] width 23 height 23
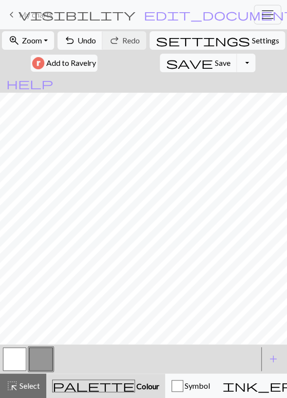
click at [14, 354] on button "button" at bounding box center [14, 358] width 23 height 23
click at [90, 43] on span "Undo" at bounding box center [87, 40] width 19 height 9
click at [91, 44] on span "Undo" at bounding box center [87, 40] width 19 height 9
click at [93, 45] on button "undo Undo Undo" at bounding box center [80, 40] width 45 height 19
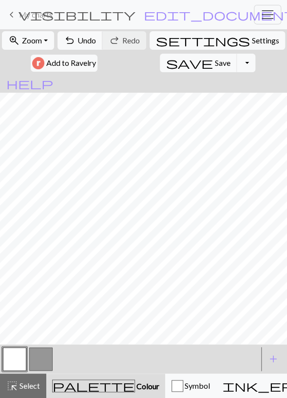
click at [30, 358] on button "button" at bounding box center [40, 358] width 23 height 23
drag, startPoint x: 11, startPoint y: 359, endPoint x: 17, endPoint y: 349, distance: 12.0
click at [11, 358] on button "button" at bounding box center [14, 358] width 23 height 23
click at [76, 38] on span "undo" at bounding box center [70, 41] width 12 height 14
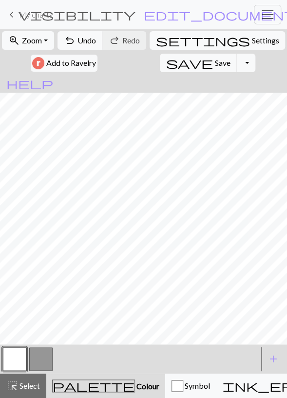
click at [38, 359] on button "button" at bounding box center [40, 358] width 23 height 23
click at [15, 360] on button "button" at bounding box center [14, 358] width 23 height 23
click at [83, 39] on span "Undo" at bounding box center [87, 40] width 19 height 9
drag, startPoint x: 39, startPoint y: 357, endPoint x: 43, endPoint y: 349, distance: 9.8
click at [39, 357] on button "button" at bounding box center [40, 358] width 23 height 23
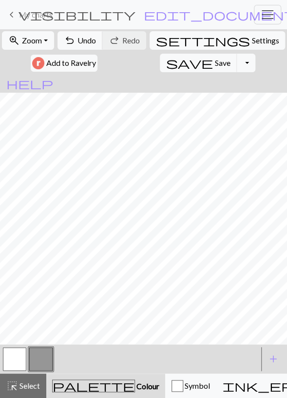
click at [20, 357] on button "button" at bounding box center [14, 358] width 23 height 23
click at [37, 358] on button "button" at bounding box center [40, 358] width 23 height 23
click at [93, 39] on span "Undo" at bounding box center [87, 40] width 19 height 9
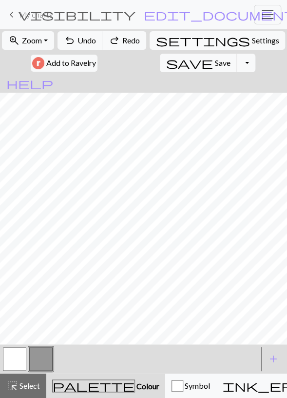
click at [16, 360] on button "button" at bounding box center [14, 358] width 23 height 23
click at [45, 357] on button "button" at bounding box center [40, 358] width 23 height 23
click at [21, 363] on button "button" at bounding box center [14, 358] width 23 height 23
click at [92, 45] on button "undo Undo Undo" at bounding box center [80, 40] width 45 height 19
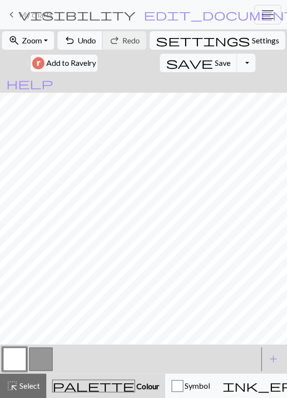
click at [76, 36] on span "undo" at bounding box center [70, 41] width 12 height 14
click at [166, 61] on span "save" at bounding box center [189, 63] width 47 height 14
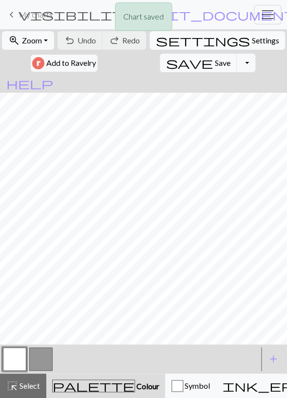
click at [43, 358] on button "button" at bounding box center [40, 358] width 23 height 23
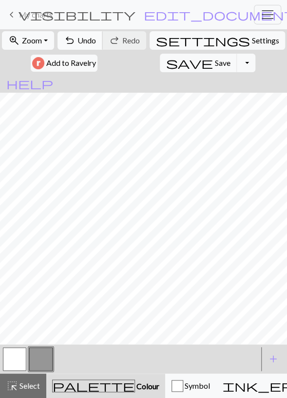
click at [96, 43] on span "Undo" at bounding box center [87, 40] width 19 height 9
click at [88, 44] on span "Undo" at bounding box center [87, 40] width 19 height 9
click at [21, 358] on button "button" at bounding box center [14, 358] width 23 height 23
click at [42, 362] on button "button" at bounding box center [40, 358] width 23 height 23
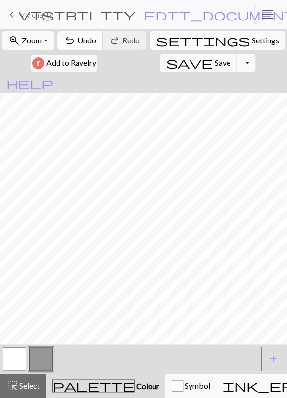
click at [89, 35] on button "undo Undo Undo" at bounding box center [80, 40] width 45 height 19
click at [134, 37] on span "Redo" at bounding box center [131, 40] width 18 height 9
click at [15, 365] on button "button" at bounding box center [14, 358] width 23 height 23
click at [43, 351] on button "button" at bounding box center [40, 358] width 23 height 23
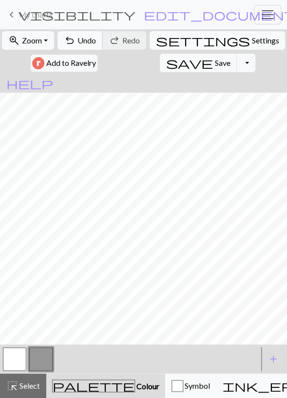
click at [82, 42] on button "undo Undo Undo" at bounding box center [80, 40] width 45 height 19
click at [76, 45] on span "undo" at bounding box center [70, 41] width 12 height 14
click at [13, 359] on button "button" at bounding box center [14, 358] width 23 height 23
click at [42, 365] on button "button" at bounding box center [40, 358] width 23 height 23
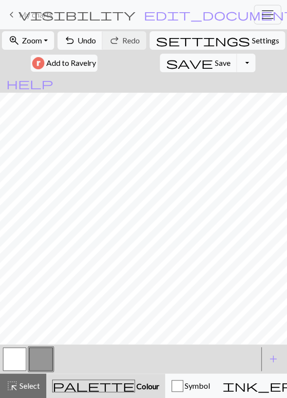
click at [25, 356] on button "button" at bounding box center [14, 358] width 23 height 23
drag, startPoint x: 40, startPoint y: 365, endPoint x: 46, endPoint y: 354, distance: 12.4
click at [40, 365] on button "button" at bounding box center [40, 358] width 23 height 23
click at [18, 357] on button "button" at bounding box center [14, 358] width 23 height 23
click at [35, 364] on button "button" at bounding box center [40, 358] width 23 height 23
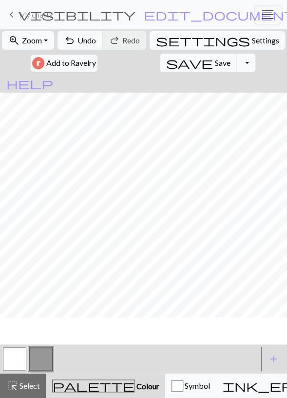
scroll to position [144, 0]
drag, startPoint x: 91, startPoint y: 38, endPoint x: 103, endPoint y: 53, distance: 19.4
click at [91, 38] on span "Undo" at bounding box center [87, 40] width 19 height 9
drag, startPoint x: 23, startPoint y: 362, endPoint x: 29, endPoint y: 349, distance: 14.4
click at [22, 362] on button "button" at bounding box center [14, 358] width 23 height 23
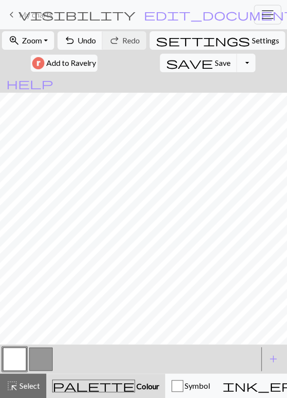
click at [40, 358] on button "button" at bounding box center [40, 358] width 23 height 23
click at [11, 362] on button "button" at bounding box center [14, 358] width 23 height 23
click at [35, 361] on button "button" at bounding box center [40, 358] width 23 height 23
click at [88, 39] on span "Undo" at bounding box center [87, 40] width 19 height 9
click at [91, 32] on button "undo Undo Undo" at bounding box center [80, 40] width 45 height 19
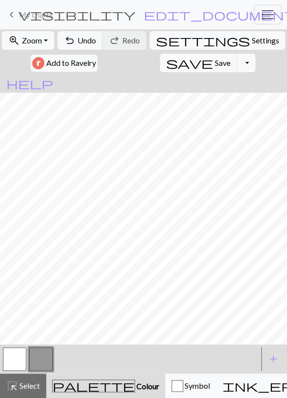
click at [20, 363] on button "button" at bounding box center [14, 358] width 23 height 23
click at [81, 43] on button "undo Undo Undo" at bounding box center [80, 40] width 45 height 19
click at [81, 44] on button "undo Undo Undo" at bounding box center [80, 40] width 45 height 19
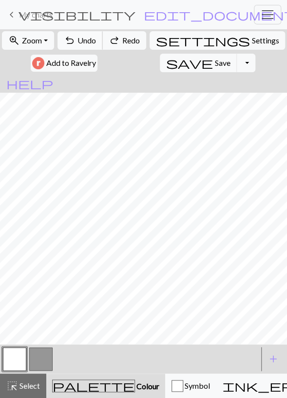
click at [81, 45] on button "undo Undo Undo" at bounding box center [80, 40] width 45 height 19
click at [81, 46] on button "undo Undo Undo" at bounding box center [80, 40] width 45 height 19
drag, startPoint x: 39, startPoint y: 361, endPoint x: 55, endPoint y: 348, distance: 20.4
click at [39, 361] on button "button" at bounding box center [40, 358] width 23 height 23
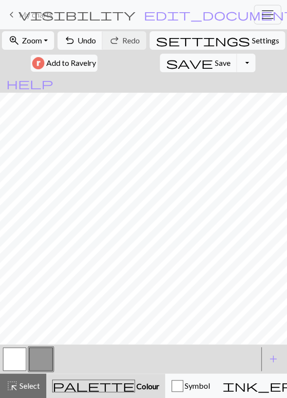
drag, startPoint x: 19, startPoint y: 360, endPoint x: 30, endPoint y: 345, distance: 18.9
click at [18, 360] on button "button" at bounding box center [14, 358] width 23 height 23
click at [35, 353] on button "button" at bounding box center [40, 358] width 23 height 23
click at [85, 33] on button "undo Undo Undo" at bounding box center [80, 40] width 45 height 19
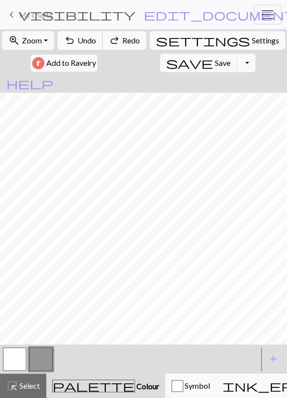
click at [86, 33] on button "undo Undo Undo" at bounding box center [80, 40] width 45 height 19
click at [84, 34] on button "undo Undo Undo" at bounding box center [80, 40] width 45 height 19
click at [23, 363] on button "button" at bounding box center [14, 358] width 23 height 23
drag, startPoint x: 41, startPoint y: 355, endPoint x: 45, endPoint y: 352, distance: 5.5
click at [41, 356] on button "button" at bounding box center [40, 358] width 23 height 23
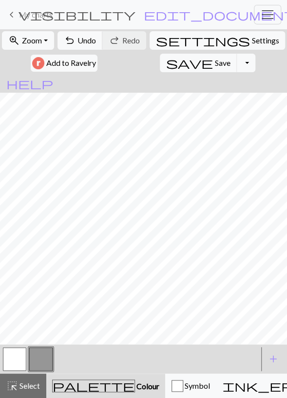
click at [13, 355] on button "button" at bounding box center [14, 358] width 23 height 23
click at [88, 37] on span "Undo" at bounding box center [87, 40] width 19 height 9
click at [30, 357] on button "button" at bounding box center [40, 358] width 23 height 23
click at [92, 33] on button "undo Undo Undo" at bounding box center [80, 40] width 45 height 19
click at [75, 39] on span "undo" at bounding box center [70, 41] width 12 height 14
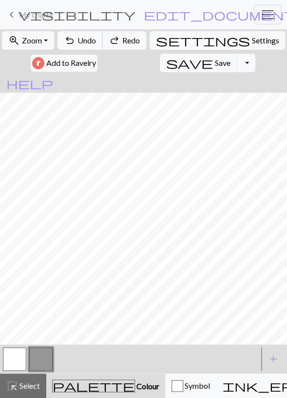
click at [75, 39] on span "undo" at bounding box center [70, 41] width 12 height 14
click at [252, 38] on span "Settings" at bounding box center [265, 41] width 27 height 12
select select "aran"
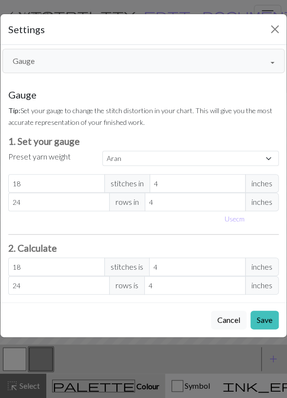
click at [72, 84] on div "Gauge Tip: Set your gauge to change the stitch distortion in your chart. This w…" at bounding box center [143, 191] width 286 height 221
click at [70, 53] on button "Gauge" at bounding box center [143, 61] width 282 height 24
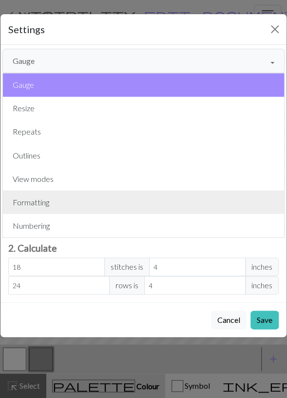
click at [68, 200] on button "Formatting" at bounding box center [143, 201] width 281 height 23
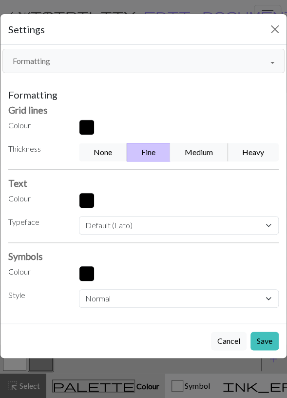
drag, startPoint x: 204, startPoint y: 151, endPoint x: 227, endPoint y: 198, distance: 52.3
click at [203, 151] on button "Medium" at bounding box center [199, 152] width 58 height 19
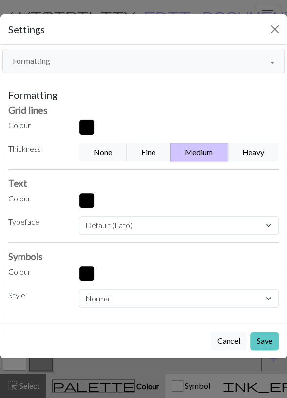
click at [254, 333] on button "Save" at bounding box center [265, 341] width 28 height 19
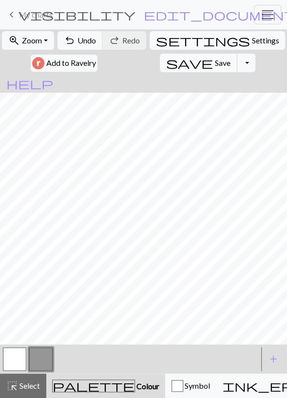
click at [166, 59] on span "save" at bounding box center [189, 63] width 47 height 14
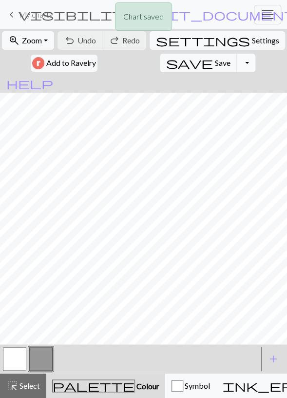
click at [237, 61] on button "Toggle Dropdown" at bounding box center [246, 63] width 19 height 19
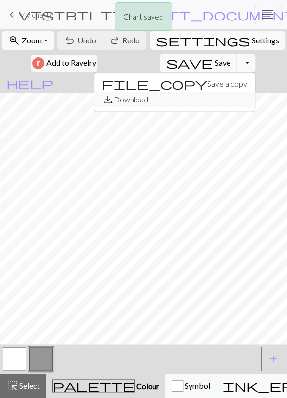
click at [149, 97] on button "save_alt Download" at bounding box center [174, 100] width 161 height 16
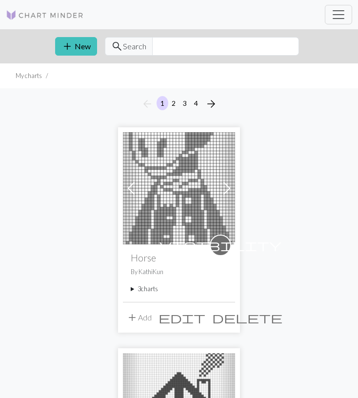
click at [143, 287] on summary "3 charts" at bounding box center [179, 288] width 97 height 9
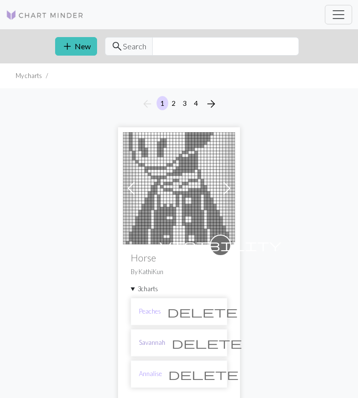
click at [157, 342] on link "Savannah" at bounding box center [152, 342] width 26 height 9
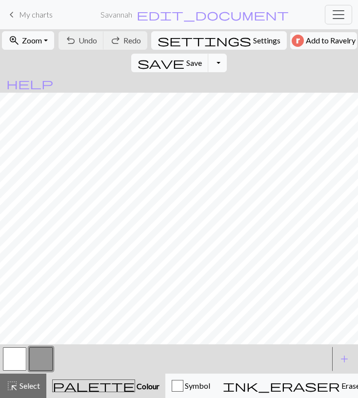
click at [227, 54] on button "Toggle Dropdown" at bounding box center [217, 63] width 19 height 19
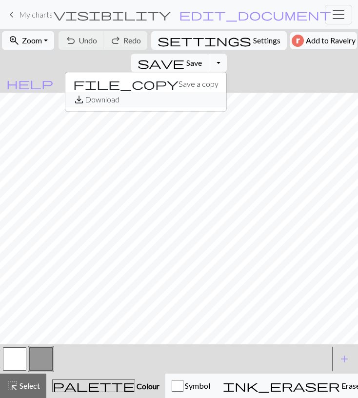
click at [226, 92] on button "save_alt Download" at bounding box center [145, 100] width 161 height 16
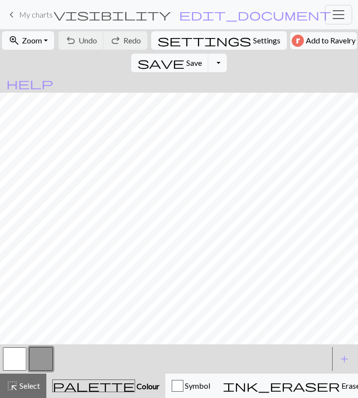
click at [37, 15] on span "My charts" at bounding box center [36, 14] width 34 height 9
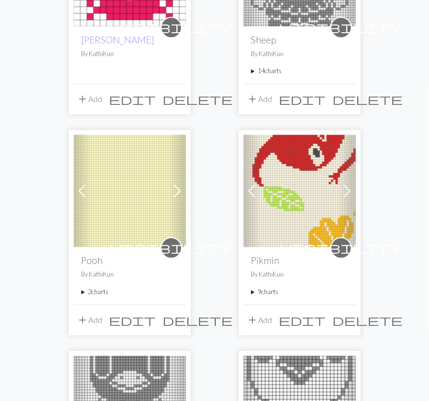
scroll to position [761, 0]
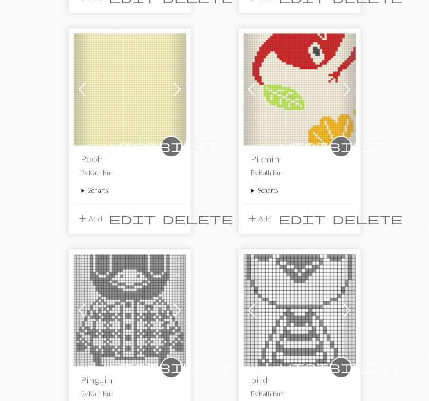
click at [272, 191] on summary "9 charts" at bounding box center [299, 190] width 97 height 9
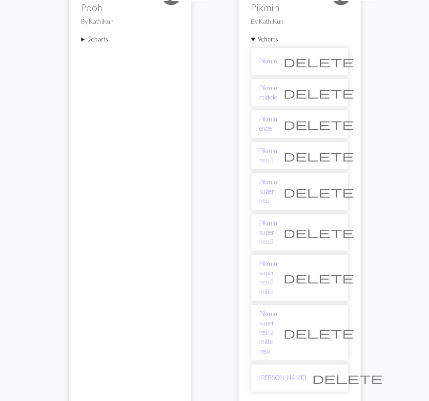
scroll to position [913, 0]
click at [277, 184] on link "Pikmin super neu" at bounding box center [268, 190] width 18 height 28
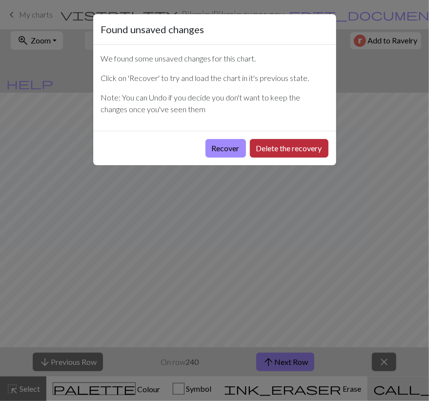
click at [266, 143] on button "Delete the recovery" at bounding box center [289, 148] width 78 height 19
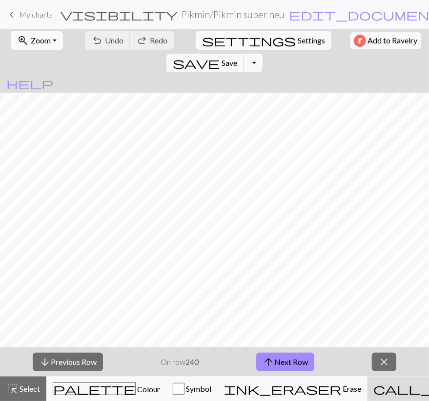
click at [28, 34] on button "zoom_in Zoom Zoom" at bounding box center [37, 40] width 52 height 19
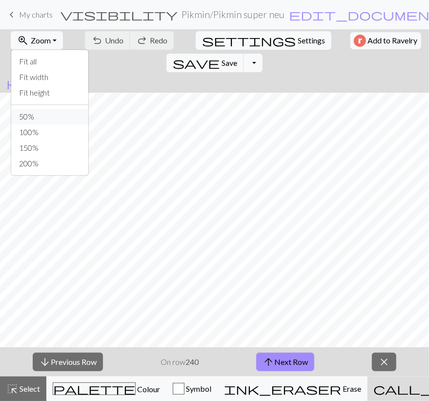
click at [29, 113] on button "50%" at bounding box center [49, 117] width 77 height 16
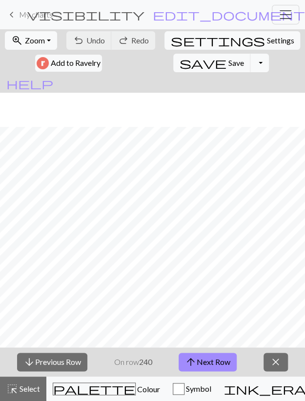
scroll to position [113, 0]
click at [224, 366] on button "arrow_upward Next Row" at bounding box center [207, 362] width 58 height 19
click at [228, 63] on span "Save" at bounding box center [236, 62] width 16 height 9
click at [223, 361] on button "arrow_upward Next Row" at bounding box center [207, 362] width 58 height 19
click at [228, 61] on span "Save" at bounding box center [236, 62] width 16 height 9
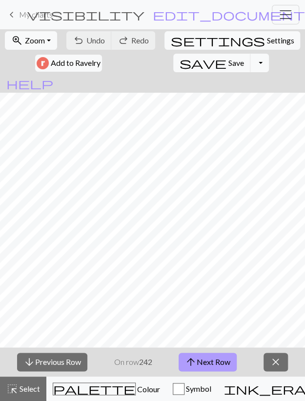
click at [206, 364] on button "arrow_upward Next Row" at bounding box center [207, 362] width 58 height 19
click at [228, 60] on span "Save" at bounding box center [236, 62] width 16 height 9
click at [218, 365] on button "arrow_upward Next Row" at bounding box center [207, 362] width 58 height 19
click at [173, 58] on button "save Save Save" at bounding box center [212, 63] width 78 height 19
click at [228, 61] on span "Save" at bounding box center [236, 62] width 16 height 9
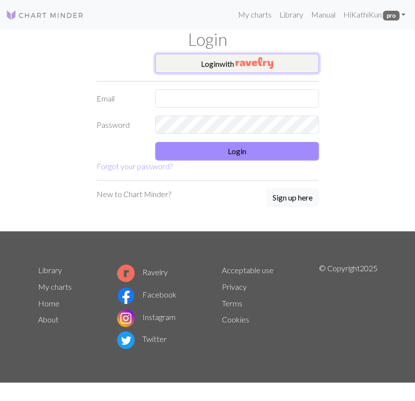
click at [283, 68] on button "Login with" at bounding box center [237, 64] width 164 height 20
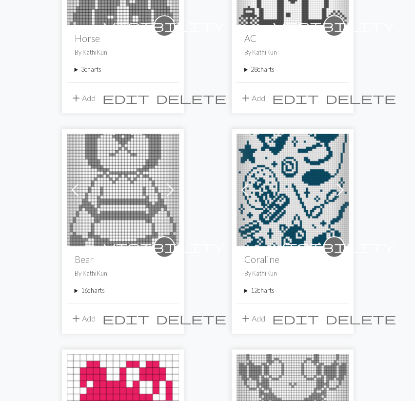
scroll to position [254, 0]
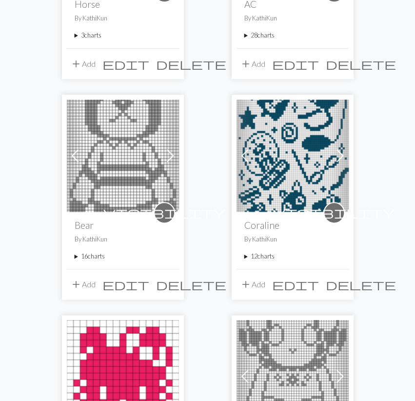
click at [259, 255] on summary "12 charts" at bounding box center [292, 256] width 97 height 9
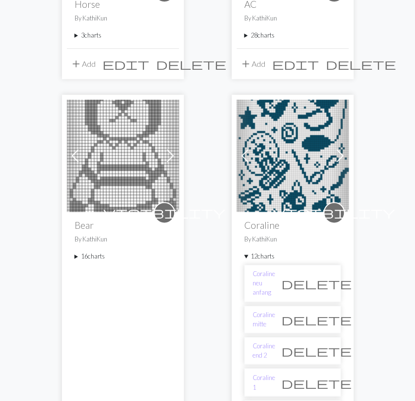
click at [257, 253] on summary "12 charts" at bounding box center [292, 256] width 97 height 9
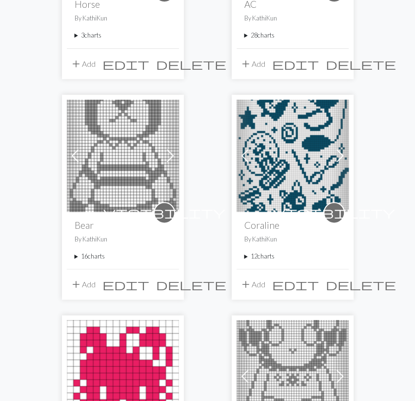
scroll to position [608, 0]
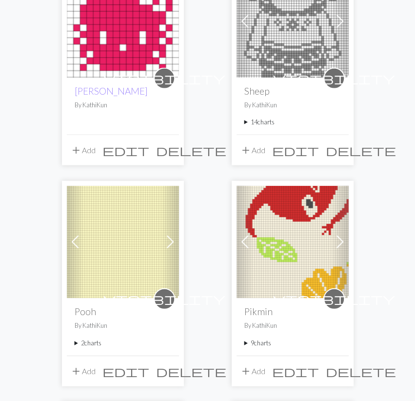
click at [258, 340] on summary "9 charts" at bounding box center [292, 342] width 97 height 9
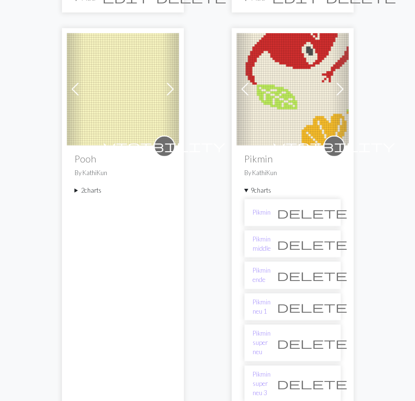
scroll to position [811, 0]
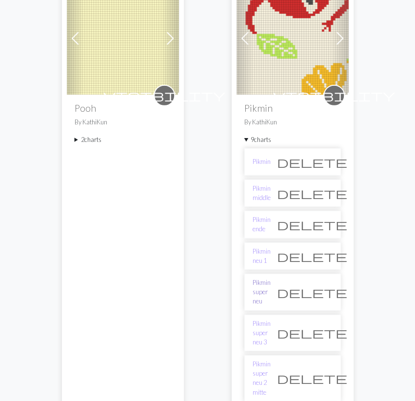
click at [271, 282] on link "Pikmin super neu" at bounding box center [262, 292] width 18 height 28
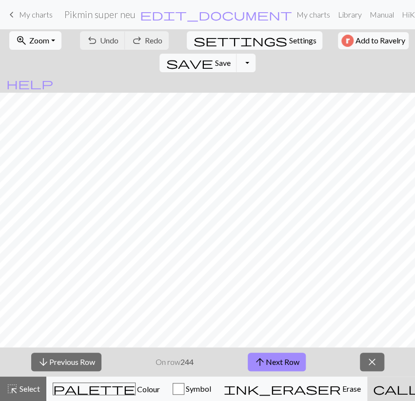
click at [28, 33] on button "zoom_in Zoom Zoom" at bounding box center [35, 40] width 52 height 19
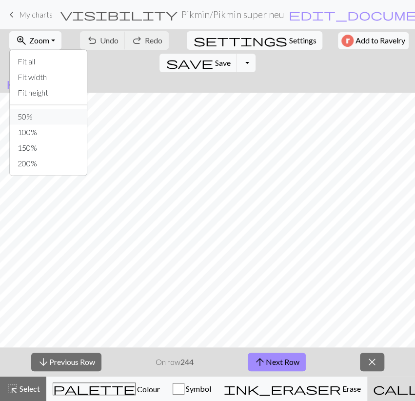
click at [37, 118] on button "50%" at bounding box center [48, 117] width 77 height 16
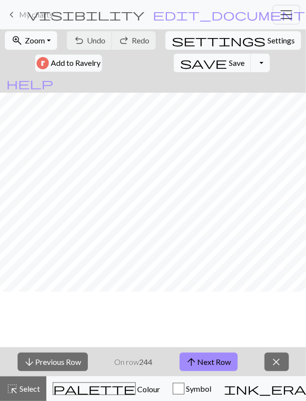
scroll to position [113, 0]
click at [227, 364] on button "arrow_upward Next Row" at bounding box center [208, 362] width 58 height 19
click at [229, 58] on span "Save" at bounding box center [237, 62] width 16 height 9
click at [208, 355] on button "arrow_upward Next Row" at bounding box center [208, 362] width 58 height 19
click at [180, 59] on span "save" at bounding box center [203, 63] width 47 height 14
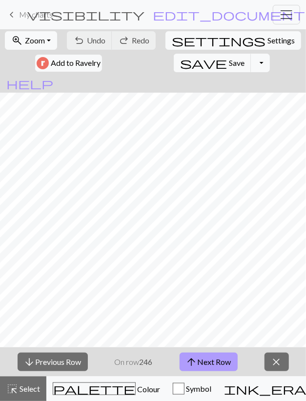
click at [214, 361] on button "arrow_upward Next Row" at bounding box center [208, 362] width 58 height 19
click at [229, 61] on span "Save" at bounding box center [237, 62] width 16 height 9
click at [195, 360] on span "arrow_upward" at bounding box center [192, 362] width 12 height 14
click at [180, 62] on span "save" at bounding box center [203, 63] width 47 height 14
click at [220, 367] on button "arrow_upward Next Row" at bounding box center [208, 362] width 58 height 19
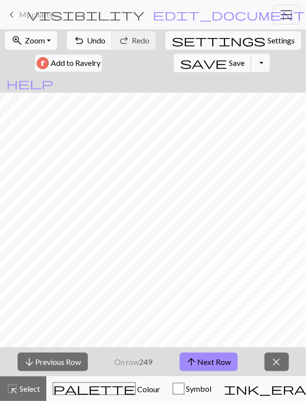
click at [174, 59] on button "save Save Save" at bounding box center [213, 63] width 78 height 19
click at [204, 366] on button "arrow_upward Next Row" at bounding box center [208, 362] width 58 height 19
click at [174, 64] on button "save Save Save" at bounding box center [213, 63] width 78 height 19
click at [198, 360] on button "arrow_upward Next Row" at bounding box center [208, 362] width 58 height 19
click at [229, 60] on span "Save" at bounding box center [237, 62] width 16 height 9
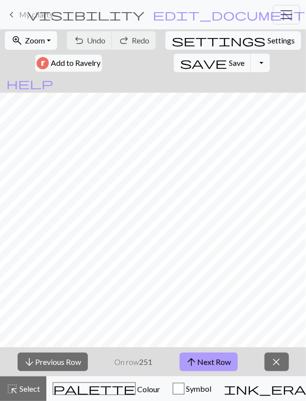
click at [203, 361] on button "arrow_upward Next Row" at bounding box center [208, 362] width 58 height 19
click at [174, 61] on button "save Save Save" at bounding box center [213, 63] width 78 height 19
click at [218, 363] on button "arrow_upward Next Row" at bounding box center [208, 362] width 58 height 19
click at [229, 64] on span "Save" at bounding box center [237, 62] width 16 height 9
click at [222, 353] on button "arrow_upward Next Row" at bounding box center [208, 362] width 58 height 19
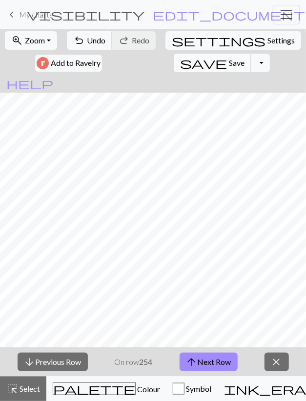
click at [229, 65] on span "Save" at bounding box center [237, 62] width 16 height 9
click at [198, 358] on button "arrow_upward Next Row" at bounding box center [208, 362] width 58 height 19
click at [229, 63] on span "Save" at bounding box center [237, 62] width 16 height 9
click at [208, 357] on button "arrow_upward Next Row" at bounding box center [208, 362] width 58 height 19
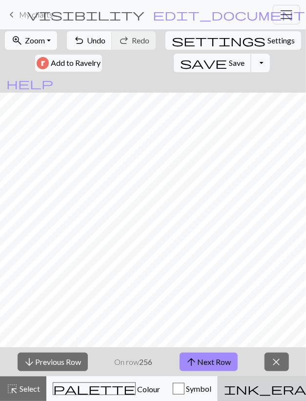
drag, startPoint x: 150, startPoint y: 65, endPoint x: 195, endPoint y: 387, distance: 324.8
click at [229, 64] on span "Save" at bounding box center [237, 62] width 16 height 9
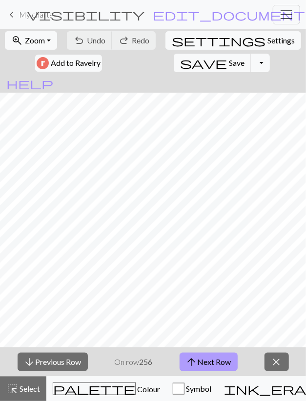
click at [228, 364] on button "arrow_upward Next Row" at bounding box center [208, 362] width 58 height 19
drag, startPoint x: 152, startPoint y: 62, endPoint x: 155, endPoint y: 86, distance: 24.1
click at [229, 62] on span "Save" at bounding box center [237, 62] width 16 height 9
click at [204, 357] on button "arrow_upward Next Row" at bounding box center [208, 362] width 58 height 19
click at [174, 61] on button "save Save Save" at bounding box center [213, 63] width 78 height 19
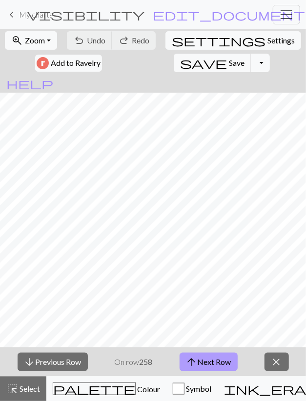
click at [214, 358] on button "arrow_upward Next Row" at bounding box center [208, 362] width 58 height 19
click at [229, 64] on span "Save" at bounding box center [237, 62] width 16 height 9
click at [211, 360] on button "arrow_upward Next Row" at bounding box center [208, 362] width 58 height 19
click at [174, 69] on button "save Save Save" at bounding box center [213, 63] width 78 height 19
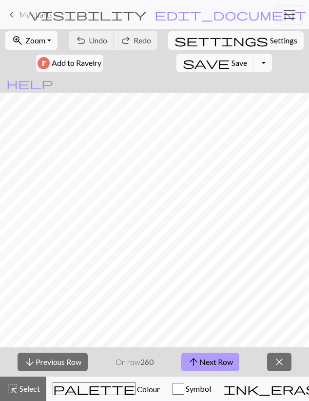
click at [210, 353] on button "arrow_upward Next Row" at bounding box center [210, 362] width 58 height 19
click at [232, 60] on span "Save" at bounding box center [240, 62] width 16 height 9
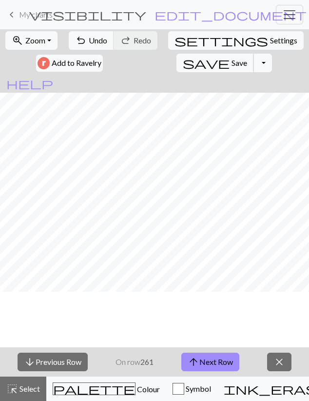
scroll to position [57, 0]
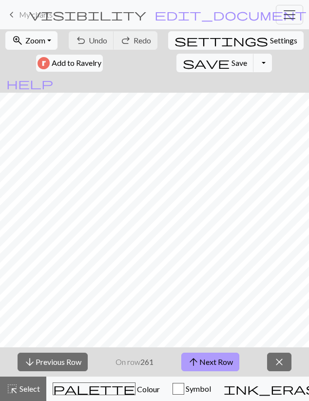
click at [230, 359] on button "arrow_upward Next Row" at bounding box center [210, 362] width 58 height 19
click at [232, 63] on span "Save" at bounding box center [240, 62] width 16 height 9
click at [212, 360] on button "arrow_upward Next Row" at bounding box center [210, 362] width 58 height 19
click at [176, 64] on button "save Save Save" at bounding box center [215, 63] width 78 height 19
click at [199, 357] on span "arrow_upward" at bounding box center [194, 362] width 12 height 14
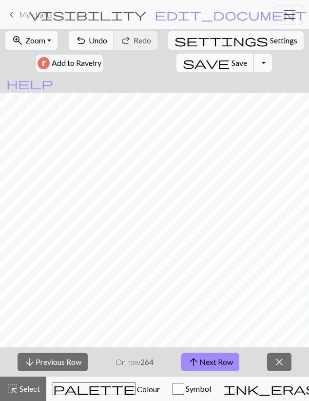
click at [232, 58] on span "Save" at bounding box center [240, 62] width 16 height 9
click at [233, 362] on button "arrow_upward Next Row" at bounding box center [210, 362] width 58 height 19
click at [176, 69] on button "save Save Save" at bounding box center [215, 63] width 78 height 19
click at [218, 362] on button "arrow_upward Next Row" at bounding box center [210, 362] width 58 height 19
click at [232, 63] on span "Save" at bounding box center [240, 62] width 16 height 9
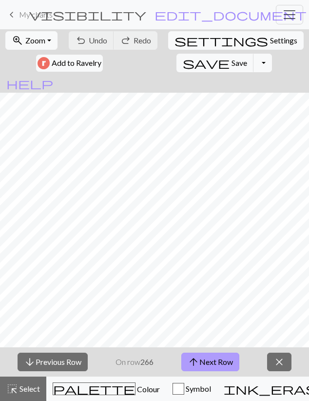
click at [209, 362] on button "arrow_upward Next Row" at bounding box center [210, 362] width 58 height 19
click at [176, 58] on button "save Save Save" at bounding box center [215, 63] width 78 height 19
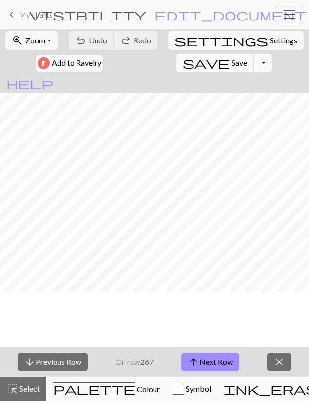
scroll to position [0, 0]
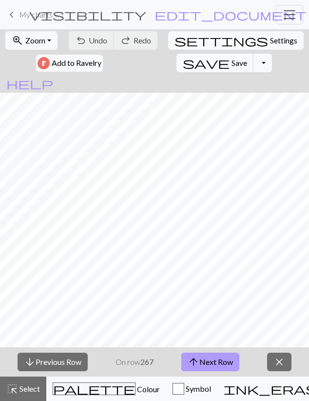
click at [198, 362] on span "arrow_upward" at bounding box center [194, 362] width 12 height 14
click at [183, 61] on span "save" at bounding box center [206, 63] width 47 height 14
click at [193, 361] on span "arrow_upward" at bounding box center [194, 362] width 12 height 14
click at [176, 64] on button "save Save Save" at bounding box center [215, 63] width 78 height 19
click at [212, 361] on button "arrow_upward Next Row" at bounding box center [210, 362] width 58 height 19
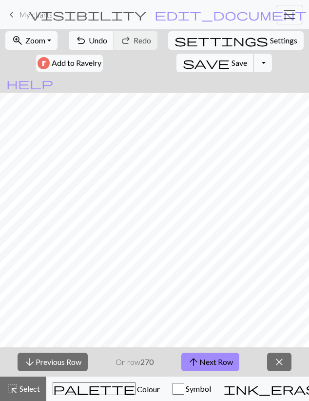
click at [232, 65] on span "Save" at bounding box center [240, 62] width 16 height 9
click at [224, 365] on button "arrow_upward Next Row" at bounding box center [210, 362] width 58 height 19
click at [183, 63] on span "save" at bounding box center [206, 63] width 47 height 14
click at [210, 359] on button "arrow_upward Next Row" at bounding box center [210, 362] width 58 height 19
click at [232, 59] on span "Save" at bounding box center [240, 62] width 16 height 9
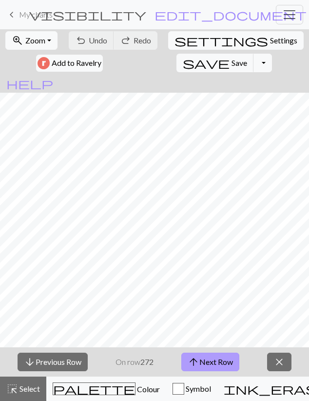
click at [213, 360] on button "arrow_upward Next Row" at bounding box center [210, 362] width 58 height 19
click at [232, 59] on span "Save" at bounding box center [240, 62] width 16 height 9
click at [203, 361] on button "arrow_upward Next Row" at bounding box center [210, 362] width 58 height 19
click at [176, 69] on button "save Save Save" at bounding box center [215, 63] width 78 height 19
click at [202, 361] on button "arrow_upward Next Row" at bounding box center [210, 362] width 58 height 19
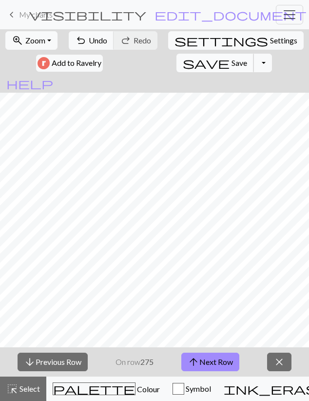
click at [232, 63] on span "Save" at bounding box center [240, 62] width 16 height 9
click at [45, 18] on span "My charts" at bounding box center [36, 14] width 34 height 9
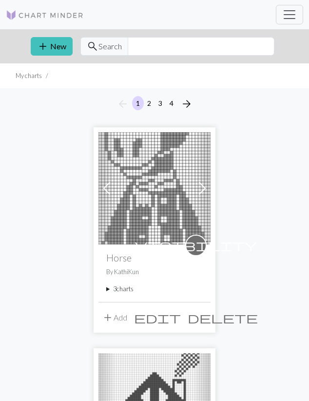
click at [128, 284] on summary "3 charts" at bounding box center [154, 288] width 97 height 9
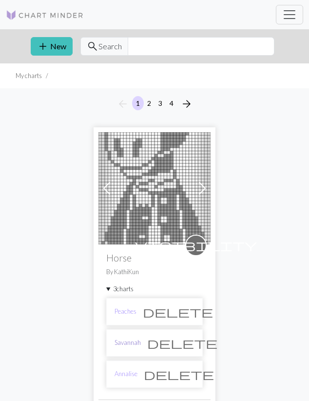
click at [118, 341] on link "Savannah" at bounding box center [128, 342] width 26 height 9
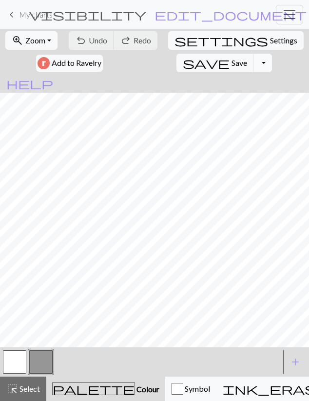
click at [254, 61] on button "Toggle Dropdown" at bounding box center [263, 63] width 19 height 19
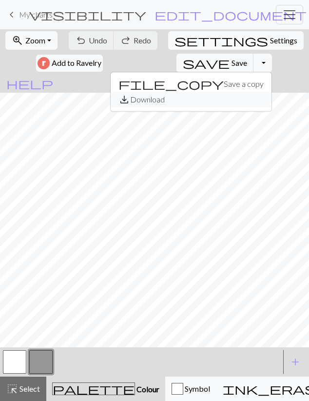
click at [157, 98] on button "save_alt Download" at bounding box center [191, 100] width 161 height 16
